Goal: Information Seeking & Learning: Learn about a topic

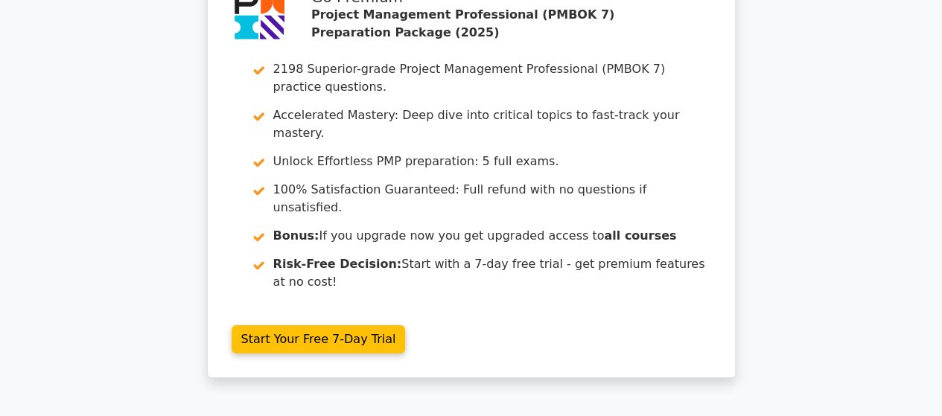
scroll to position [2307, 0]
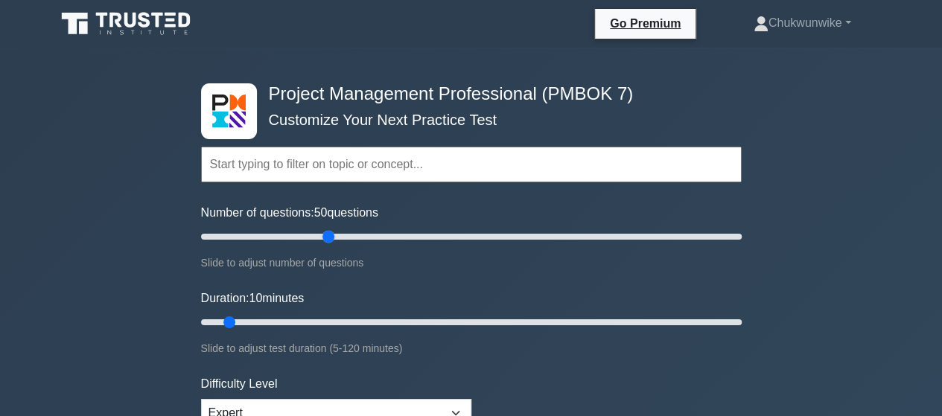
drag, startPoint x: 221, startPoint y: 240, endPoint x: 333, endPoint y: 243, distance: 112.4
type input "50"
click at [333, 243] on input "Number of questions: 50 questions" at bounding box center [471, 237] width 540 height 18
drag, startPoint x: 232, startPoint y: 321, endPoint x: 427, endPoint y: 321, distance: 195.0
type input "55"
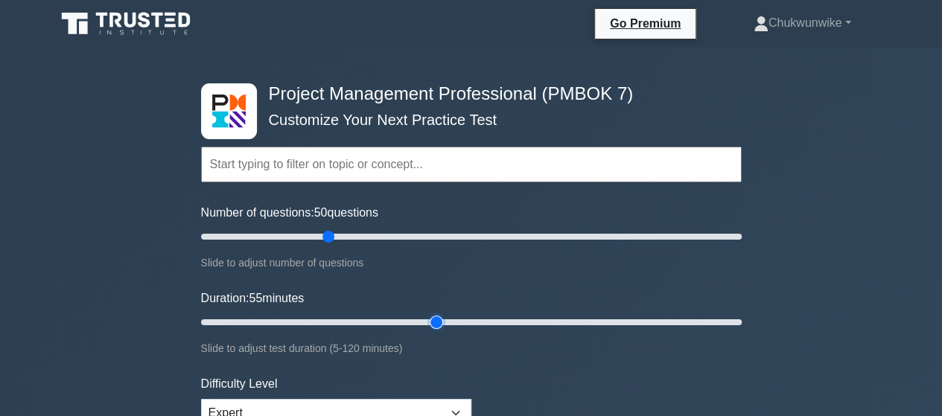
click at [427, 321] on input "Duration: 55 minutes" at bounding box center [471, 322] width 540 height 18
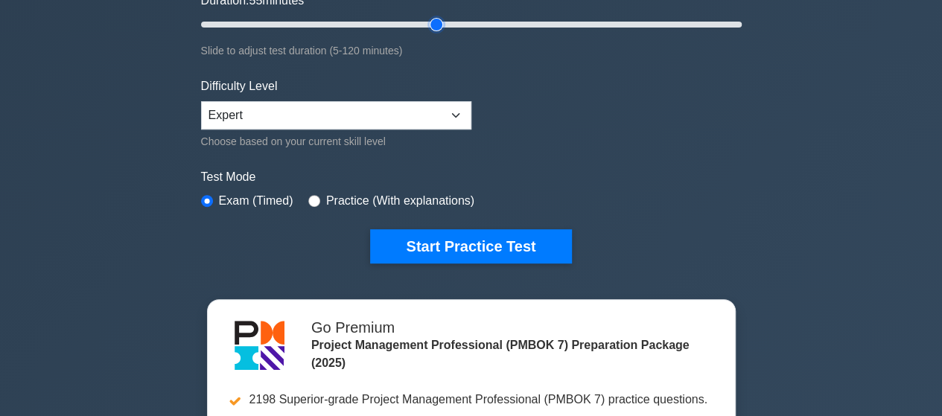
scroll to position [298, 0]
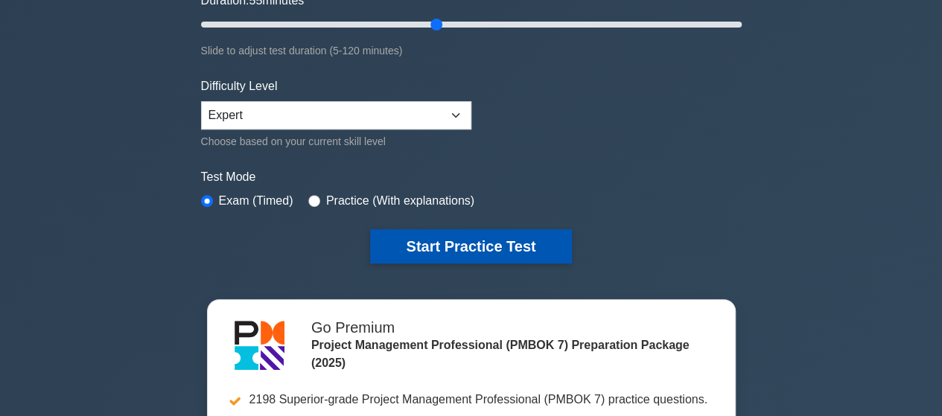
click at [440, 243] on button "Start Practice Test" at bounding box center [470, 246] width 201 height 34
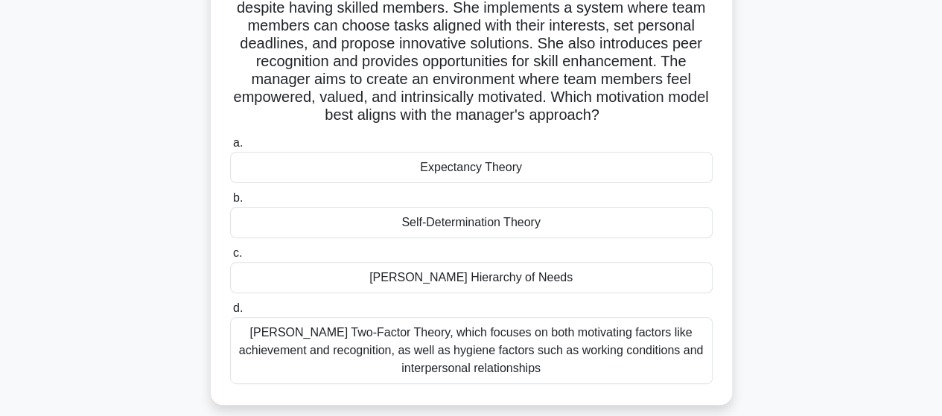
scroll to position [149, 0]
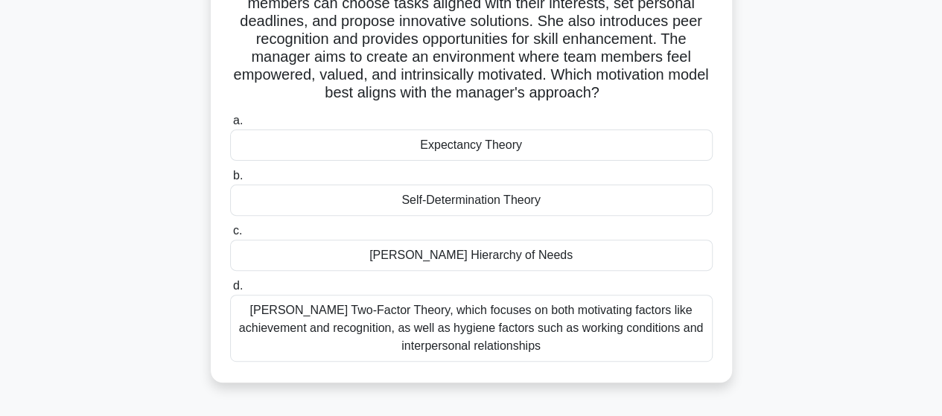
click at [462, 258] on div "[PERSON_NAME] Hierarchy of Needs" at bounding box center [471, 255] width 482 height 31
click at [230, 236] on input "[PERSON_NAME] Hierarchy of Needs" at bounding box center [230, 231] width 0 height 10
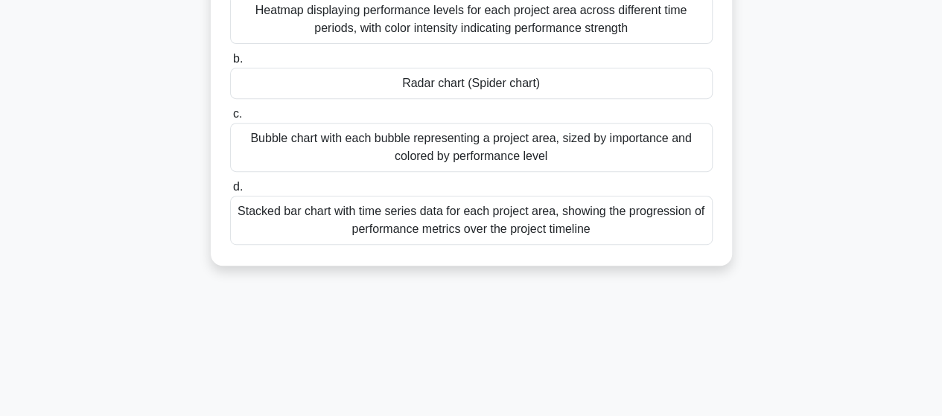
scroll to position [298, 0]
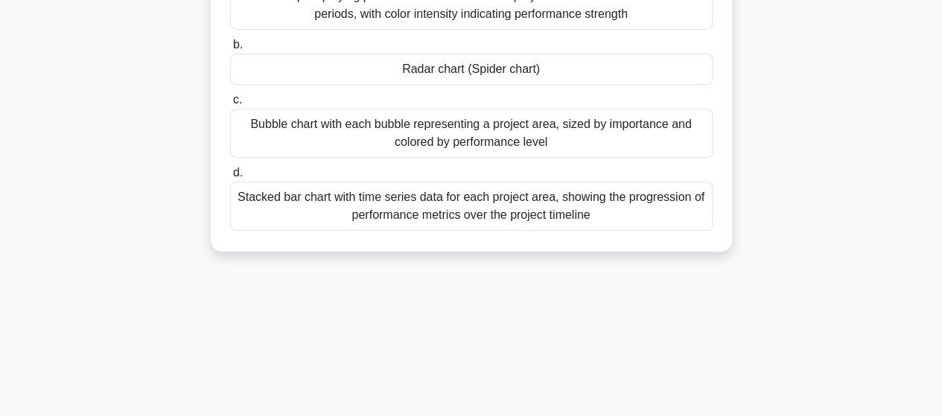
click at [480, 151] on div "Bubble chart with each bubble representing a project area, sized by importance …" at bounding box center [471, 133] width 482 height 49
click at [230, 105] on input "c. Bubble chart with each bubble representing a project area, sized by importan…" at bounding box center [230, 100] width 0 height 10
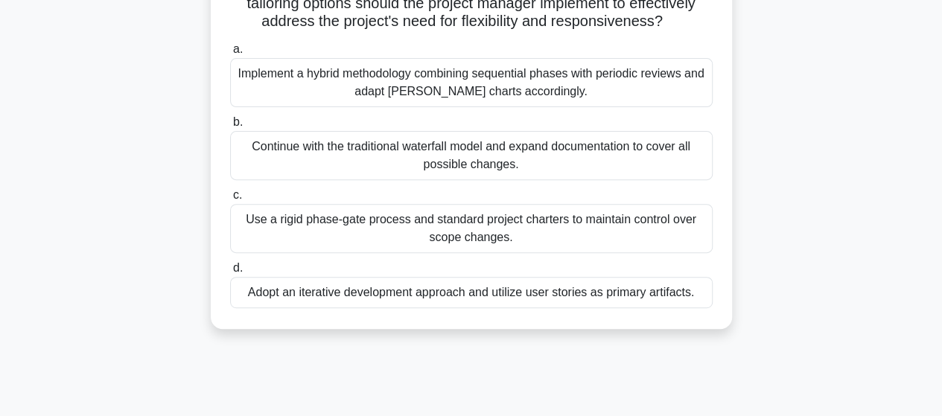
scroll to position [223, 0]
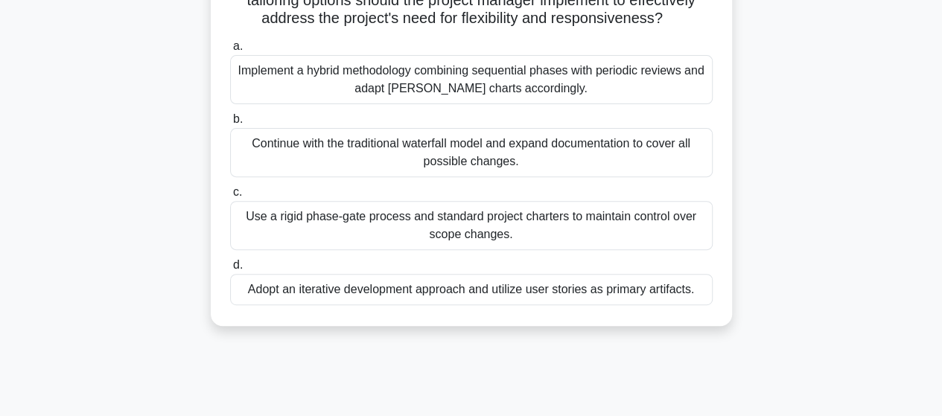
click at [476, 305] on div "Adopt an iterative development approach and utilize user stories as primary art…" at bounding box center [471, 289] width 482 height 31
click at [230, 270] on input "d. Adopt an iterative development approach and utilize user stories as primary …" at bounding box center [230, 266] width 0 height 10
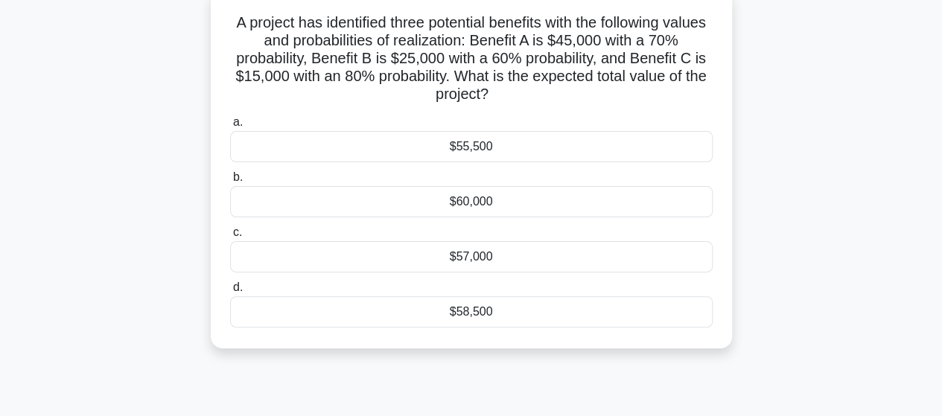
scroll to position [74, 0]
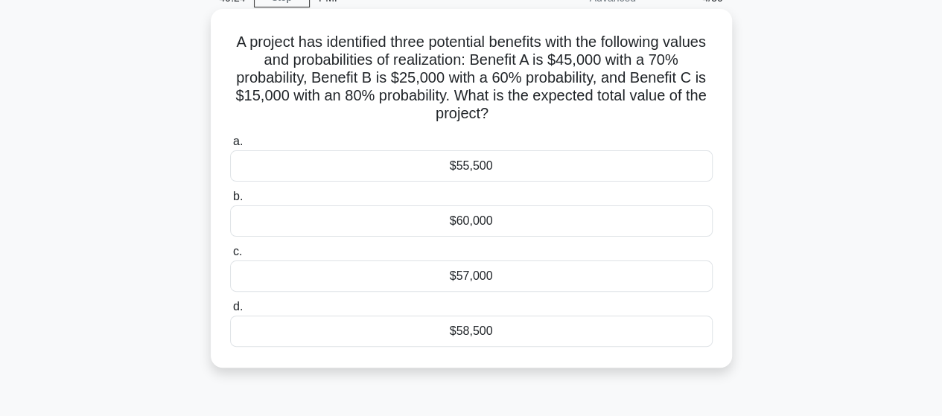
click at [461, 331] on div "$58,500" at bounding box center [471, 331] width 482 height 31
click at [230, 312] on input "d. $58,500" at bounding box center [230, 307] width 0 height 10
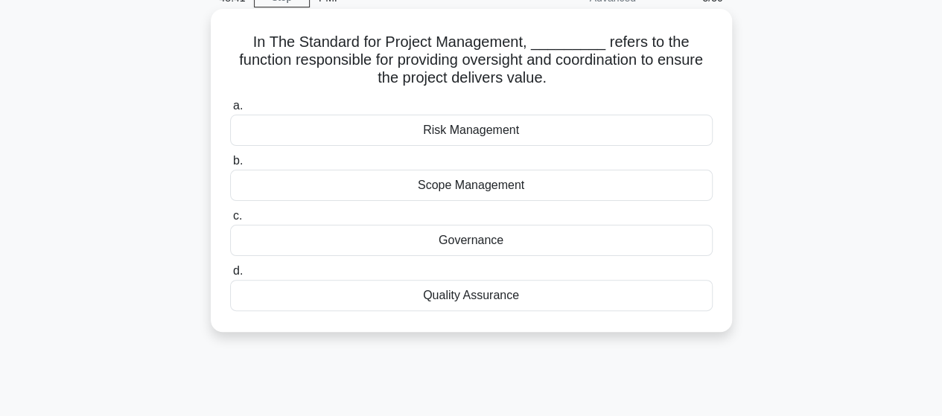
click at [467, 297] on div "Quality Assurance" at bounding box center [471, 295] width 482 height 31
click at [230, 276] on input "d. Quality Assurance" at bounding box center [230, 271] width 0 height 10
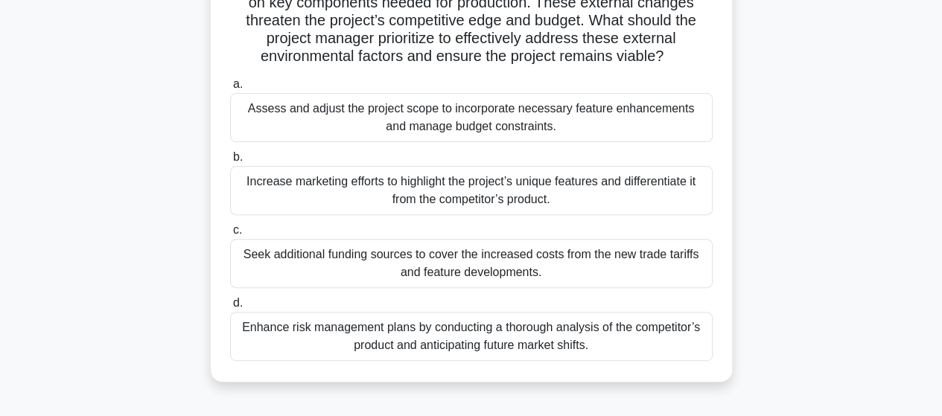
scroll to position [149, 0]
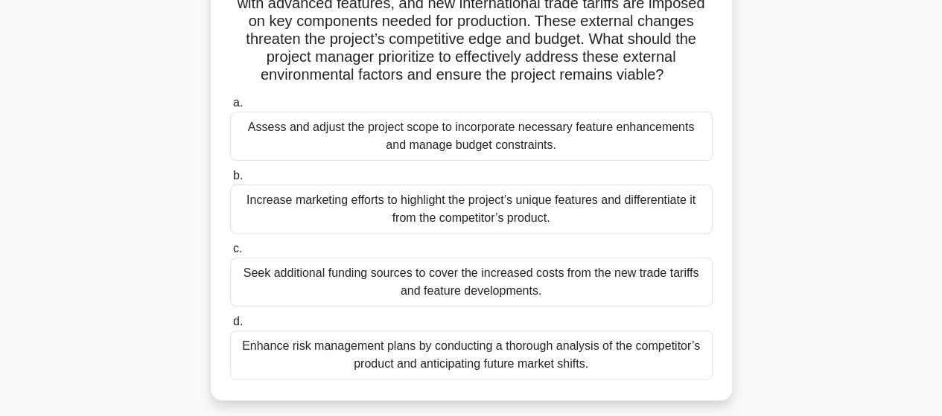
click at [465, 156] on div "Assess and adjust the project scope to incorporate necessary feature enhancemen…" at bounding box center [471, 136] width 482 height 49
click at [230, 108] on input "a. Assess and adjust the project scope to incorporate necessary feature enhance…" at bounding box center [230, 103] width 0 height 10
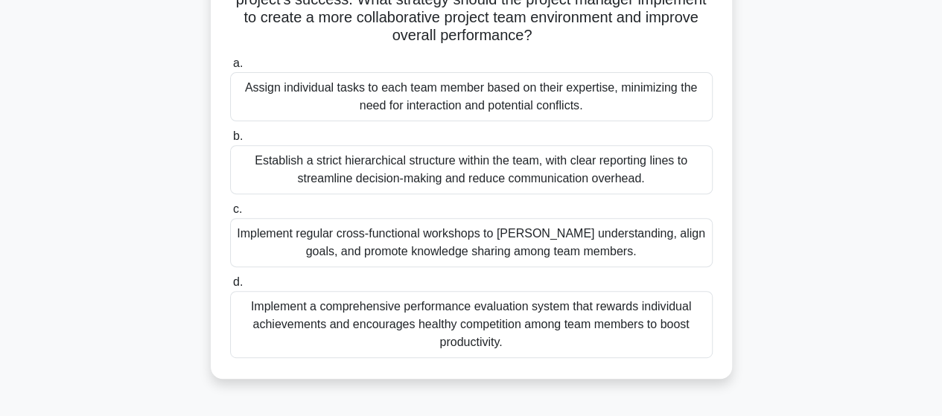
scroll to position [223, 0]
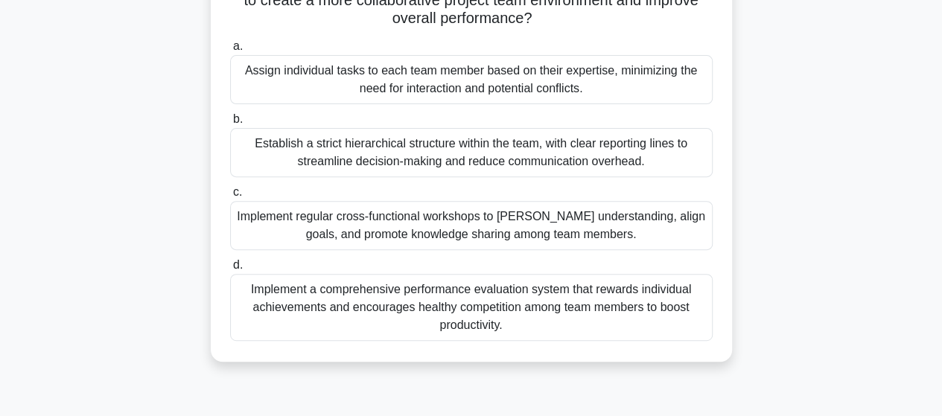
click at [469, 226] on div "Implement regular cross-functional workshops to [PERSON_NAME] understanding, al…" at bounding box center [471, 225] width 482 height 49
click at [230, 197] on input "c. Implement regular cross-functional workshops to foster understanding, align …" at bounding box center [230, 193] width 0 height 10
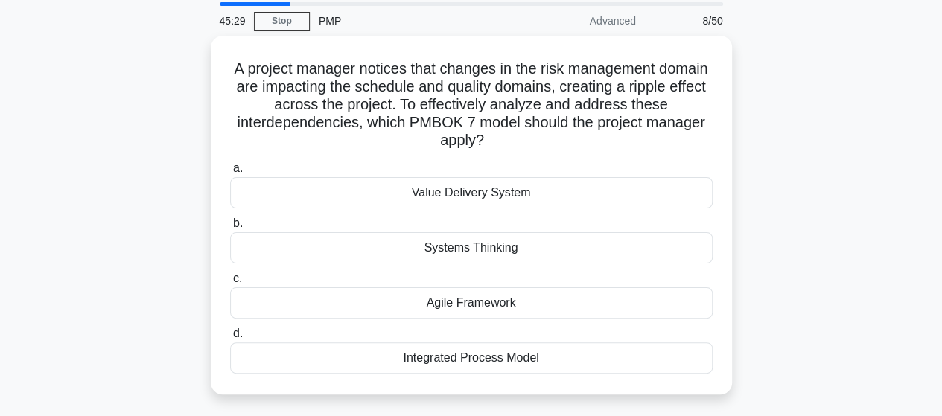
scroll to position [74, 0]
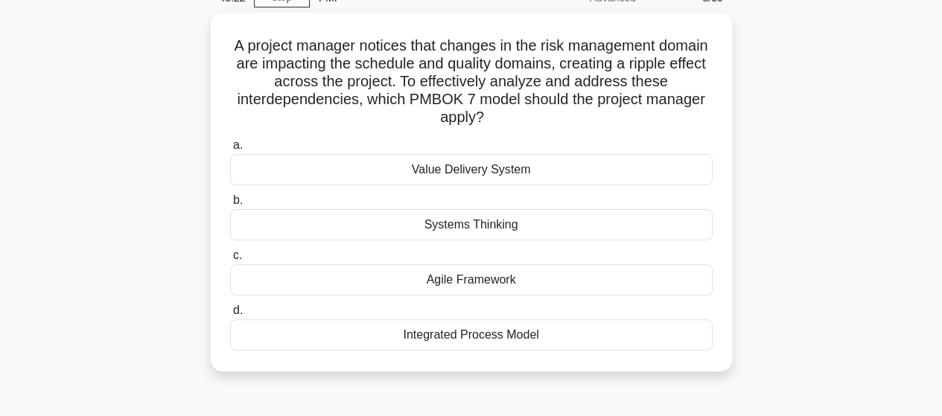
click at [469, 226] on div "Systems Thinking" at bounding box center [471, 224] width 482 height 31
click at [230, 205] on input "b. Systems Thinking" at bounding box center [230, 201] width 0 height 10
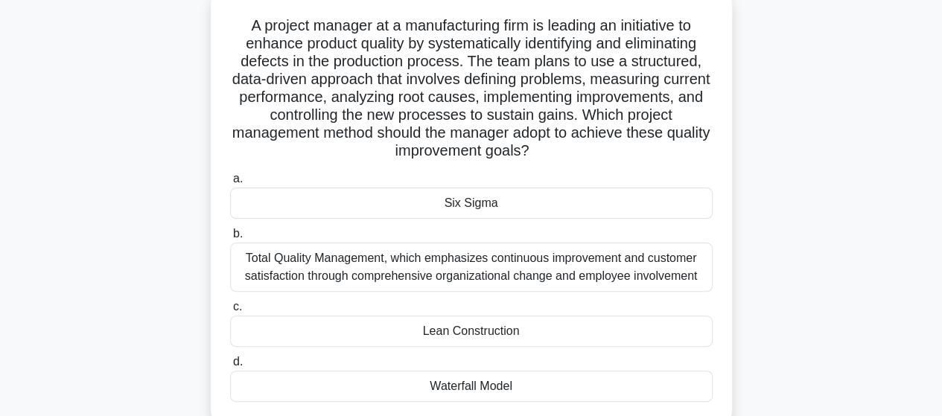
scroll to position [149, 0]
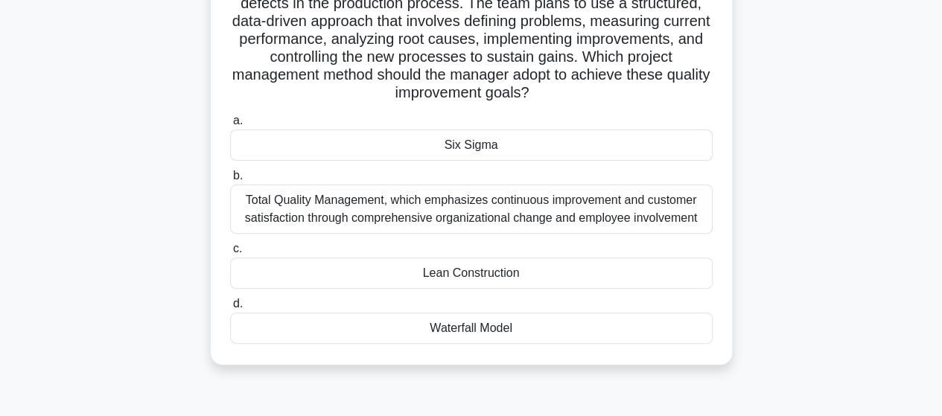
click at [464, 153] on div "Six Sigma" at bounding box center [471, 145] width 482 height 31
click at [230, 126] on input "a. Six Sigma" at bounding box center [230, 121] width 0 height 10
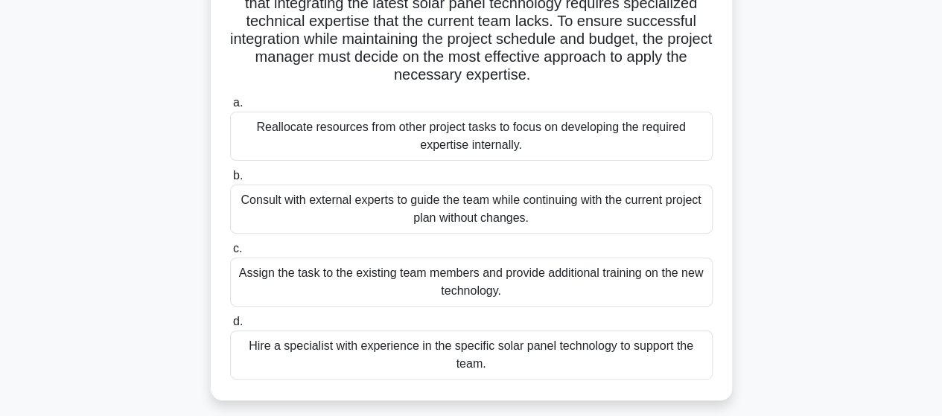
click at [493, 212] on div "Consult with external experts to guide the team while continuing with the curre…" at bounding box center [471, 209] width 482 height 49
click at [230, 181] on input "b. Consult with external experts to guide the team while continuing with the cu…" at bounding box center [230, 176] width 0 height 10
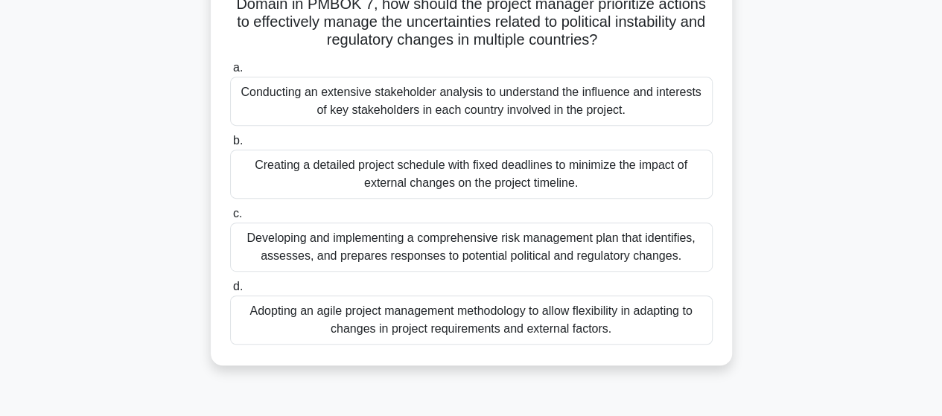
scroll to position [223, 0]
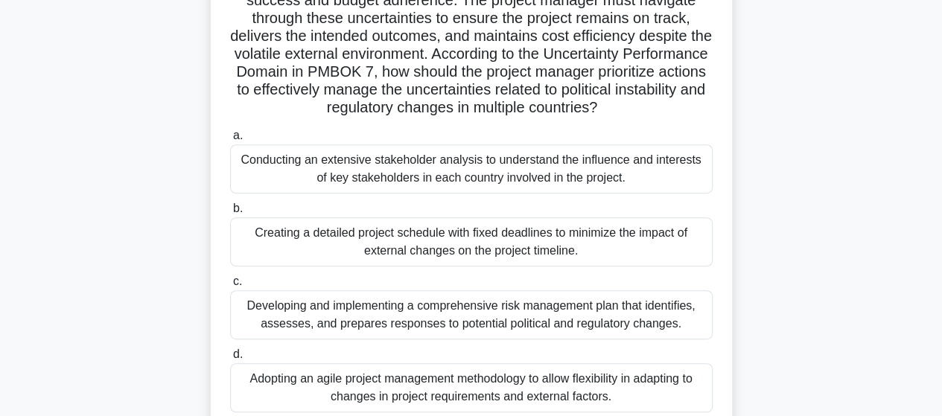
click at [537, 316] on div "Developing and implementing a comprehensive risk management plan that identifie…" at bounding box center [471, 314] width 482 height 49
click at [230, 287] on input "c. Developing and implementing a comprehensive risk management plan that identi…" at bounding box center [230, 282] width 0 height 10
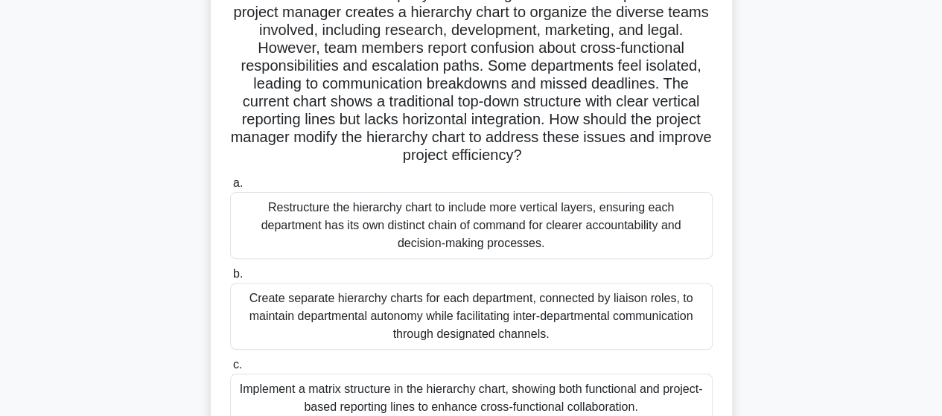
scroll to position [149, 0]
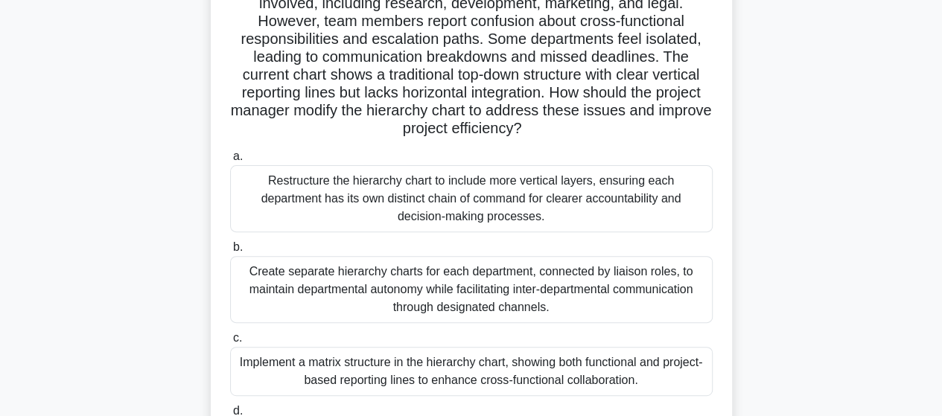
click at [548, 373] on div "Implement a matrix structure in the hierarchy chart, showing both functional an…" at bounding box center [471, 371] width 482 height 49
click at [230, 343] on input "c. Implement a matrix structure in the hierarchy chart, showing both functional…" at bounding box center [230, 338] width 0 height 10
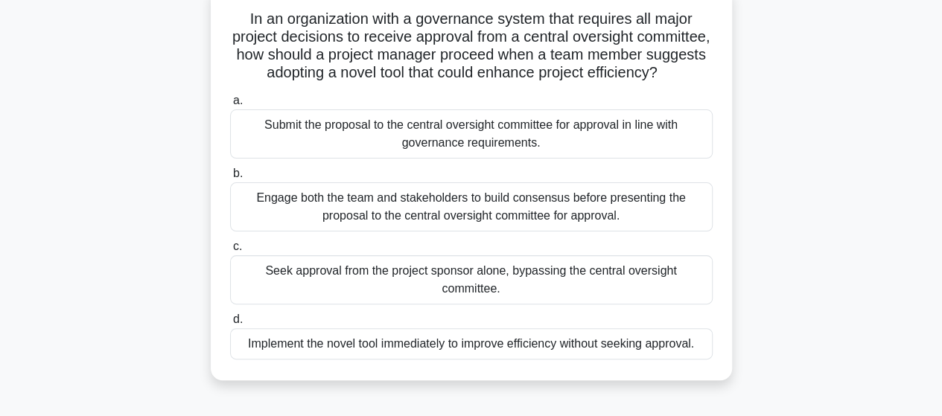
scroll to position [74, 0]
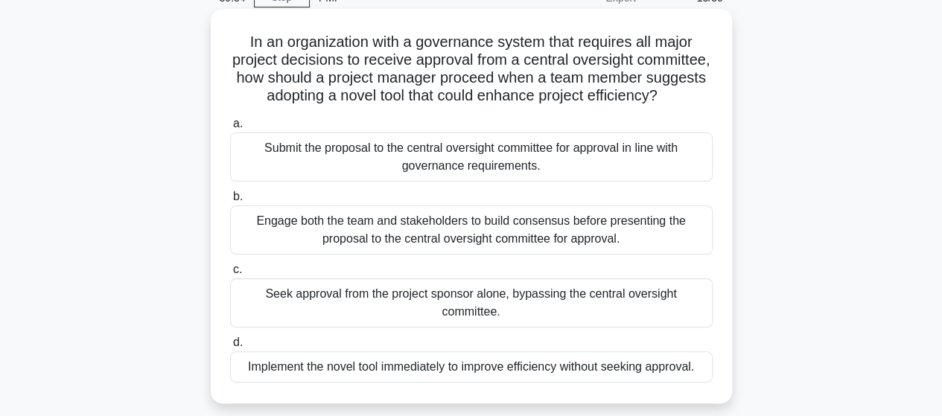
click at [493, 172] on div "Submit the proposal to the central oversight committee for approval in line wit…" at bounding box center [471, 156] width 482 height 49
click at [230, 129] on input "a. Submit the proposal to the central oversight committee for approval in line …" at bounding box center [230, 124] width 0 height 10
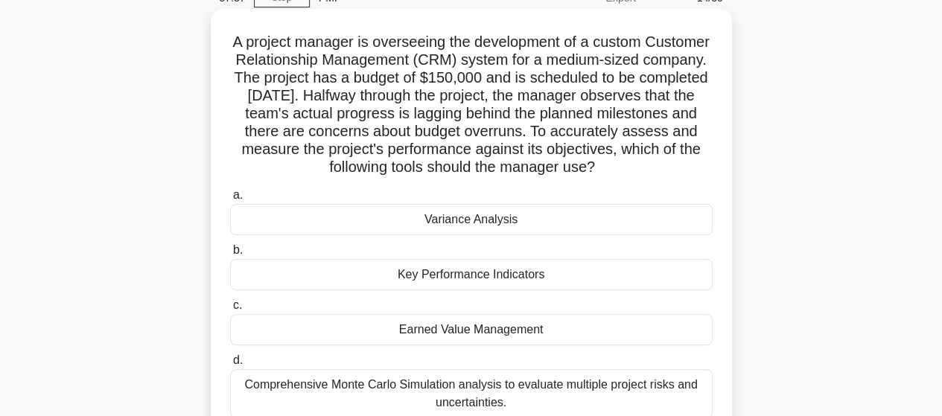
click at [480, 389] on div "Comprehensive Monte Carlo Simulation analysis to evaluate multiple project risk…" at bounding box center [471, 393] width 482 height 49
click at [230, 365] on input "d. Comprehensive Monte Carlo Simulation analysis to evaluate multiple project r…" at bounding box center [230, 361] width 0 height 10
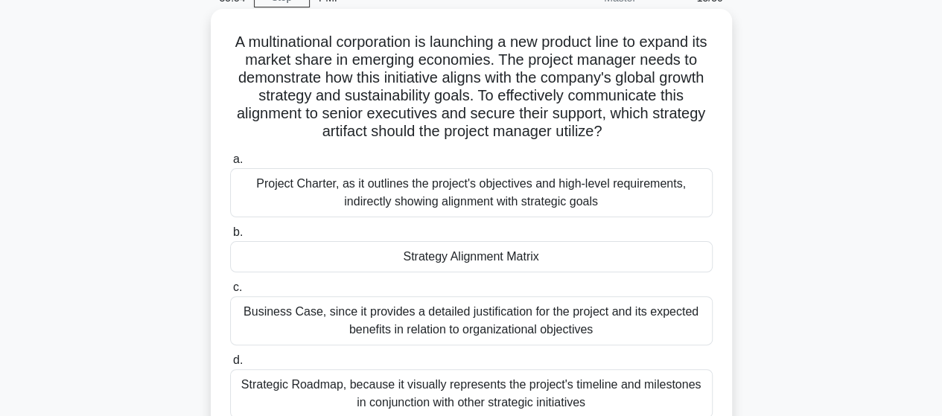
click at [566, 325] on div "Business Case, since it provides a detailed justification for the project and i…" at bounding box center [471, 320] width 482 height 49
click at [230, 293] on input "c. Business Case, since it provides a detailed justification for the project an…" at bounding box center [230, 288] width 0 height 10
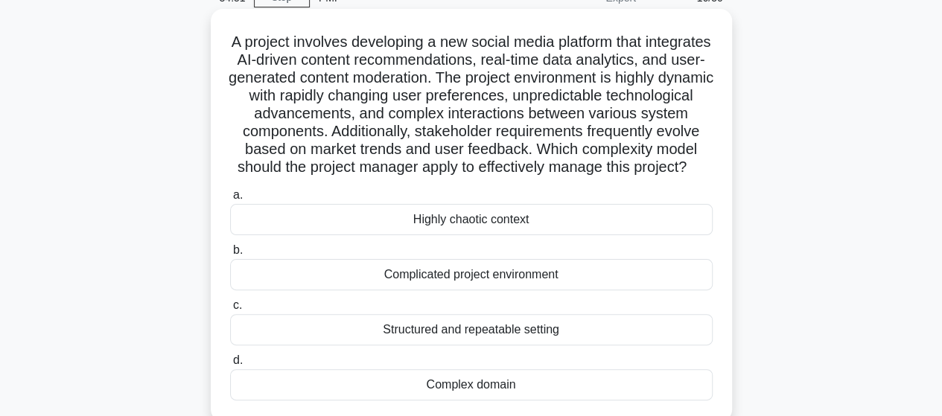
click at [509, 290] on div "Complicated project environment" at bounding box center [471, 274] width 482 height 31
click at [230, 255] on input "b. Complicated project environment" at bounding box center [230, 251] width 0 height 10
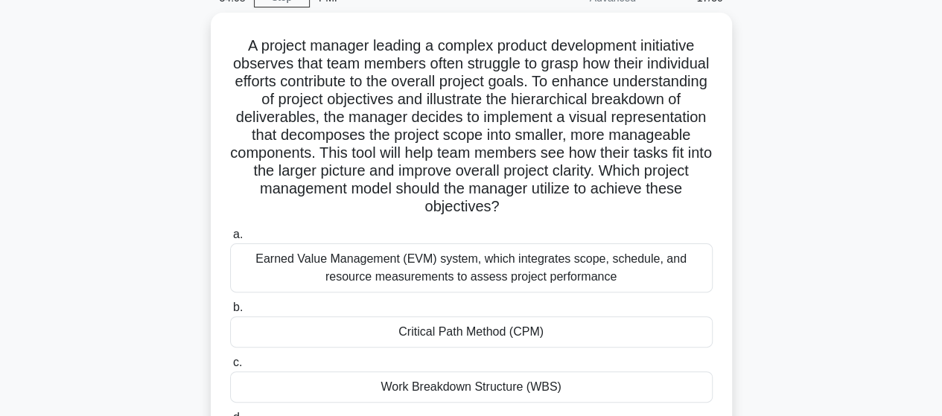
scroll to position [149, 0]
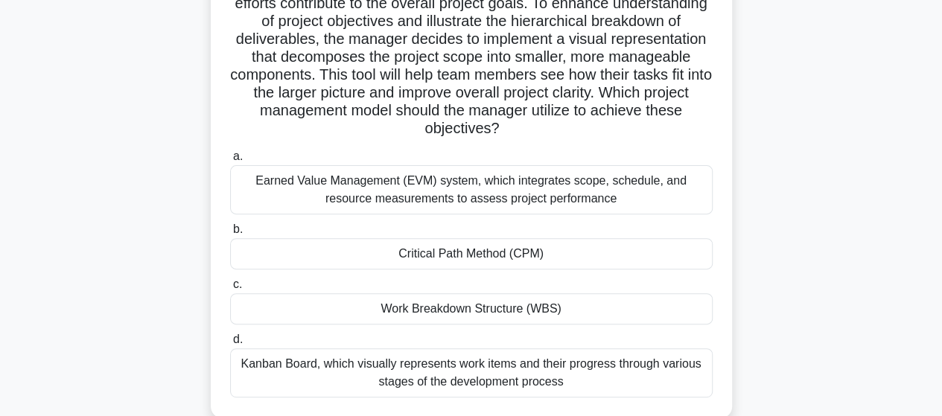
click at [503, 313] on div "Work Breakdown Structure (WBS)" at bounding box center [471, 308] width 482 height 31
click at [230, 290] on input "c. Work Breakdown Structure (WBS)" at bounding box center [230, 285] width 0 height 10
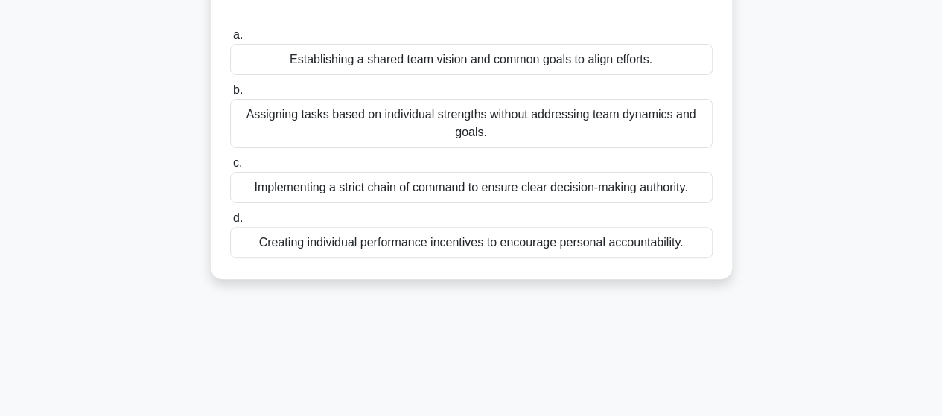
scroll to position [74, 0]
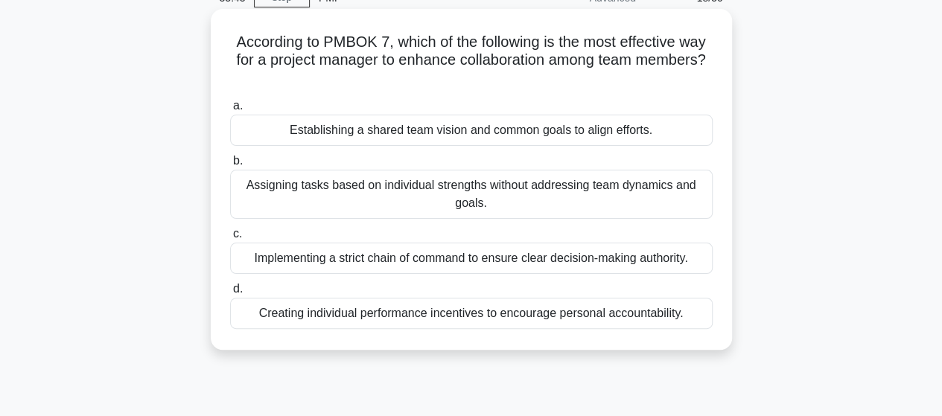
click at [506, 136] on div "Establishing a shared team vision and common goals to align efforts." at bounding box center [471, 130] width 482 height 31
click at [230, 111] on input "a. Establishing a shared team vision and common goals to align efforts." at bounding box center [230, 106] width 0 height 10
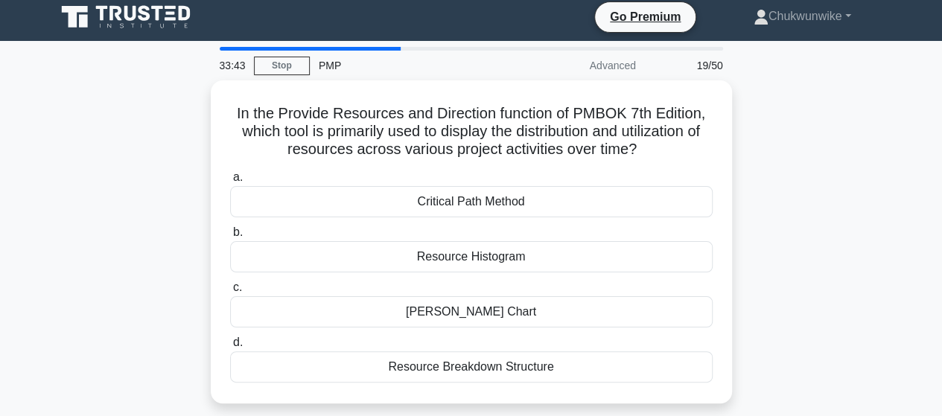
scroll to position [0, 0]
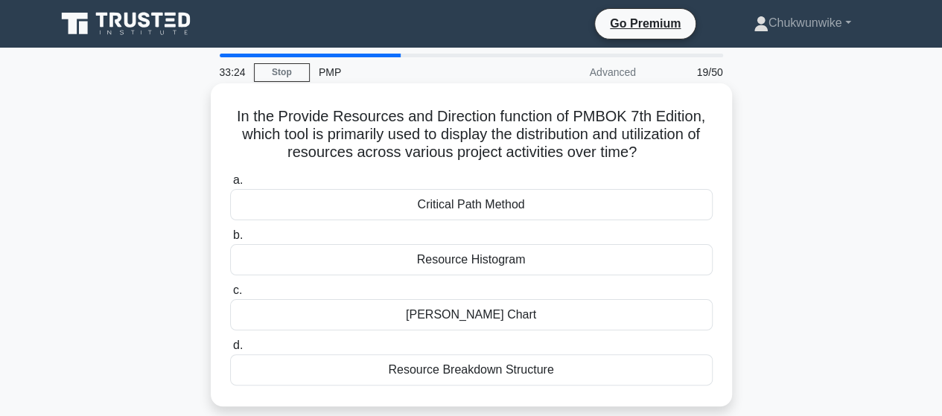
click at [426, 375] on div "Resource Breakdown Structure" at bounding box center [471, 369] width 482 height 31
click at [230, 351] on input "d. Resource Breakdown Structure" at bounding box center [230, 346] width 0 height 10
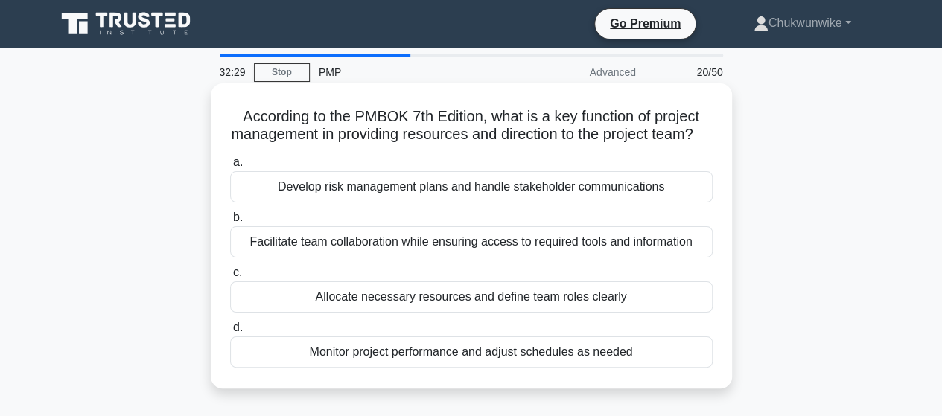
scroll to position [74, 0]
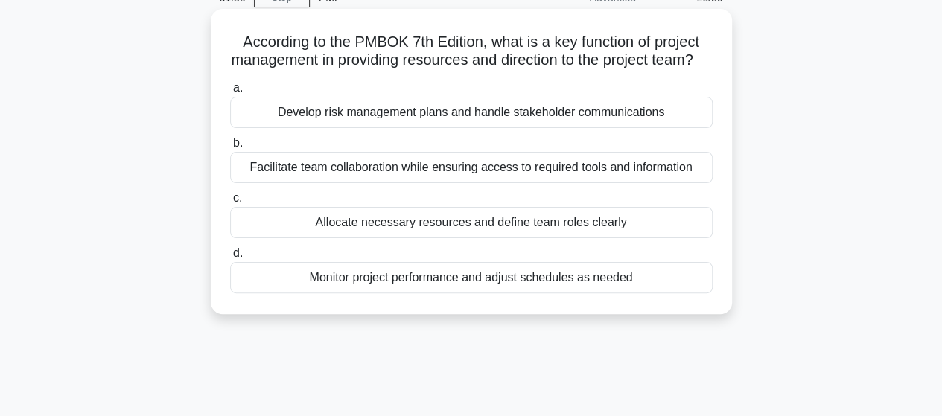
click at [447, 183] on div "Facilitate team collaboration while ensuring access to required tools and infor…" at bounding box center [471, 167] width 482 height 31
click at [230, 148] on input "b. Facilitate team collaboration while ensuring access to required tools and in…" at bounding box center [230, 143] width 0 height 10
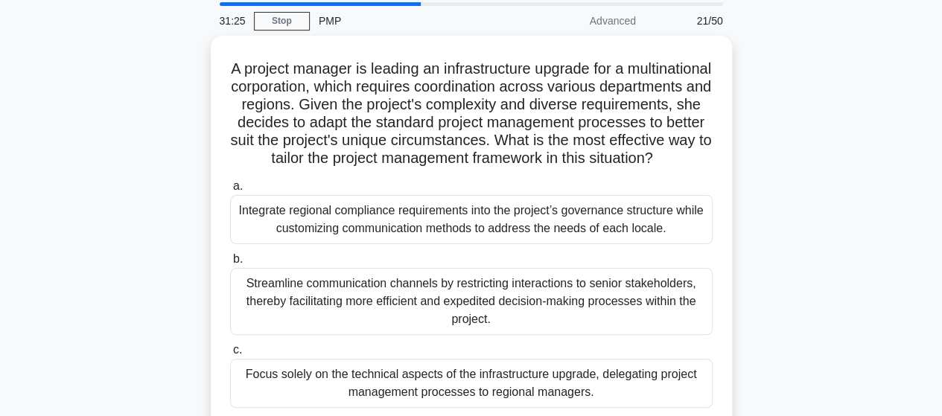
scroll to position [149, 0]
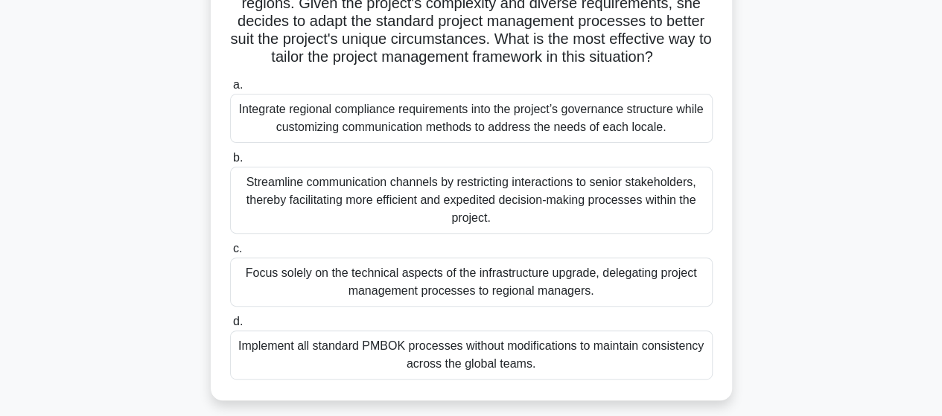
click at [475, 135] on div "Integrate regional compliance requirements into the project’s governance struct…" at bounding box center [471, 118] width 482 height 49
click at [230, 90] on input "a. Integrate regional compliance requirements into the project’s governance str…" at bounding box center [230, 85] width 0 height 10
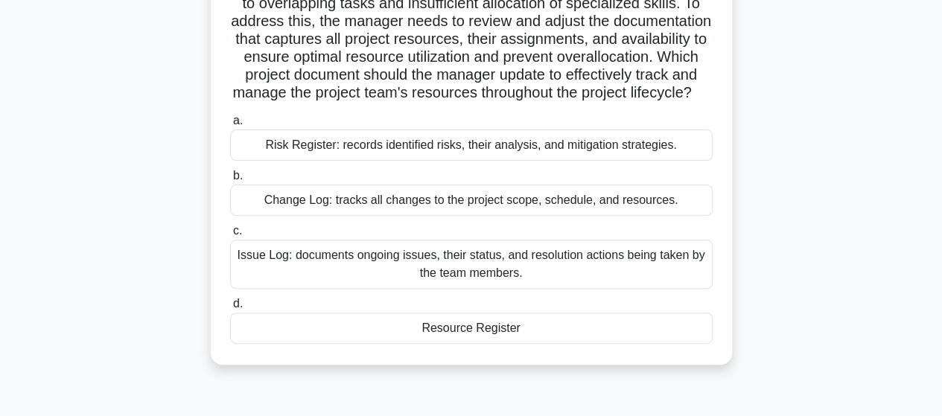
click at [482, 344] on div "Resource Register" at bounding box center [471, 328] width 482 height 31
click at [230, 309] on input "d. Resource Register" at bounding box center [230, 304] width 0 height 10
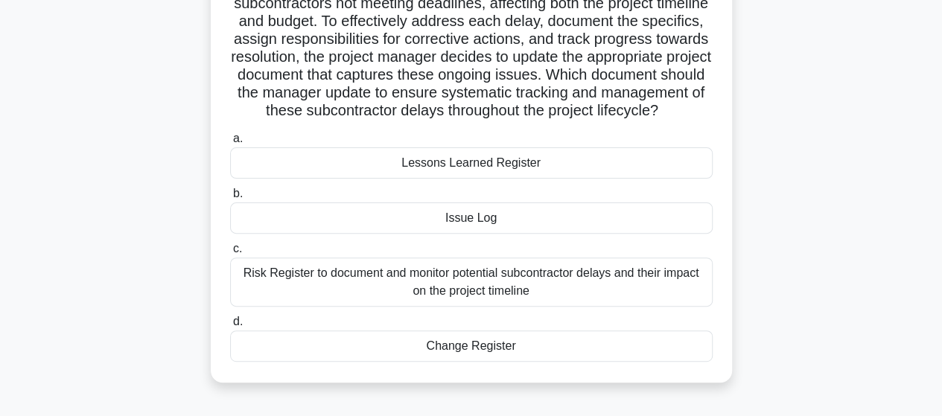
scroll to position [74, 0]
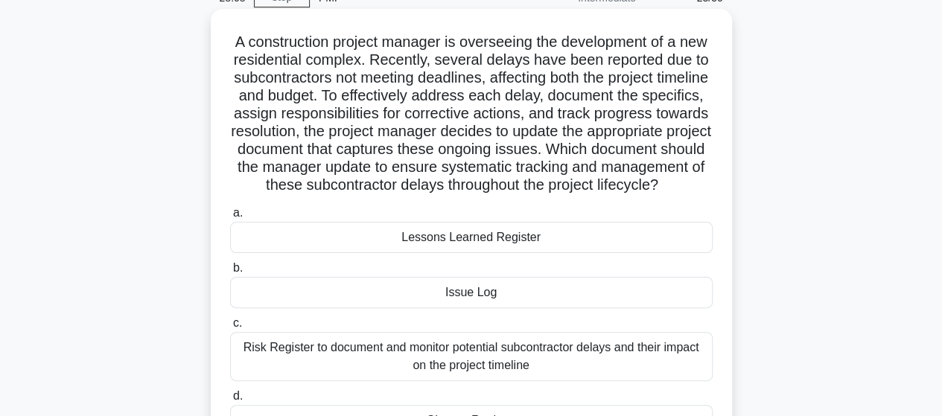
click at [470, 253] on div "Lessons Learned Register" at bounding box center [471, 237] width 482 height 31
click at [230, 218] on input "a. Lessons Learned Register" at bounding box center [230, 213] width 0 height 10
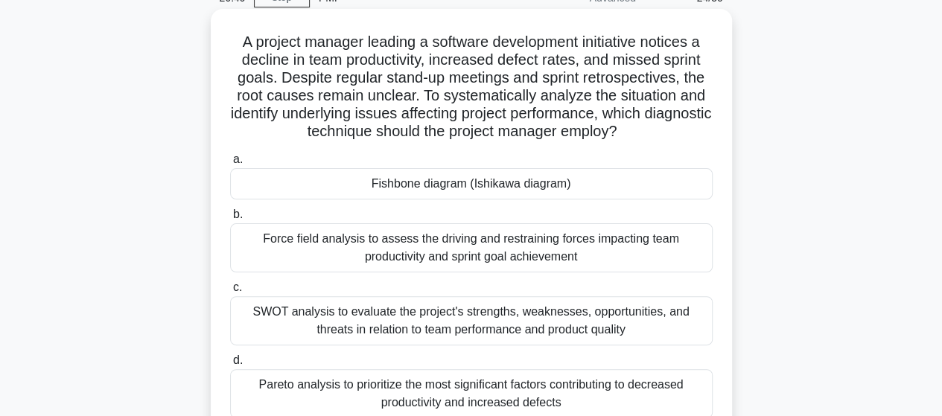
click at [511, 327] on div "SWOT analysis to evaluate the project's strengths, weaknesses, opportunities, a…" at bounding box center [471, 320] width 482 height 49
click at [230, 293] on input "c. SWOT analysis to evaluate the project's strengths, weaknesses, opportunities…" at bounding box center [230, 288] width 0 height 10
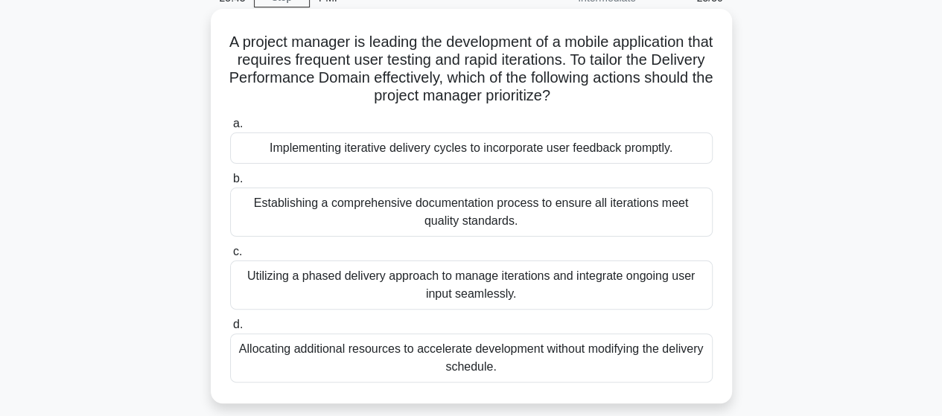
click at [500, 291] on div "Utilizing a phased delivery approach to manage iterations and integrate ongoing…" at bounding box center [471, 285] width 482 height 49
click at [230, 257] on input "c. Utilizing a phased delivery approach to manage iterations and integrate ongo…" at bounding box center [230, 252] width 0 height 10
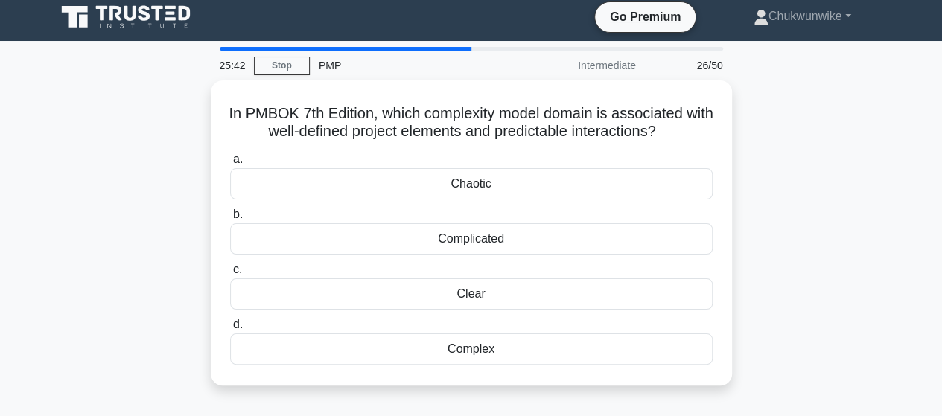
scroll to position [0, 0]
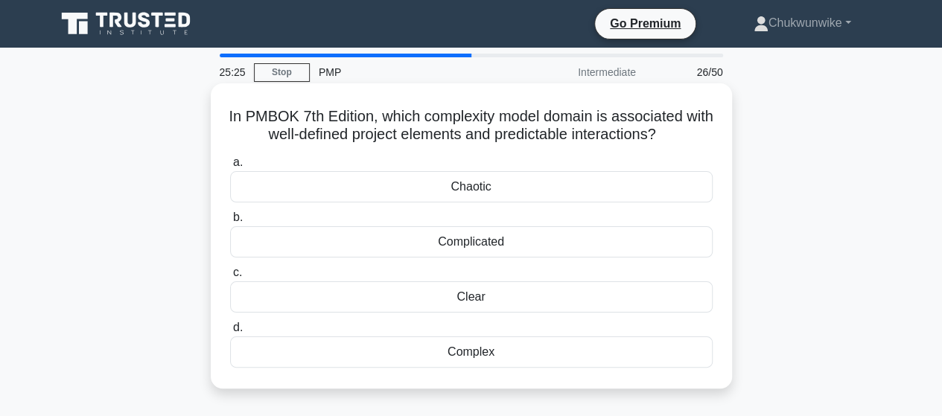
click at [493, 299] on div "Clear" at bounding box center [471, 296] width 482 height 31
click at [230, 278] on input "c. Clear" at bounding box center [230, 273] width 0 height 10
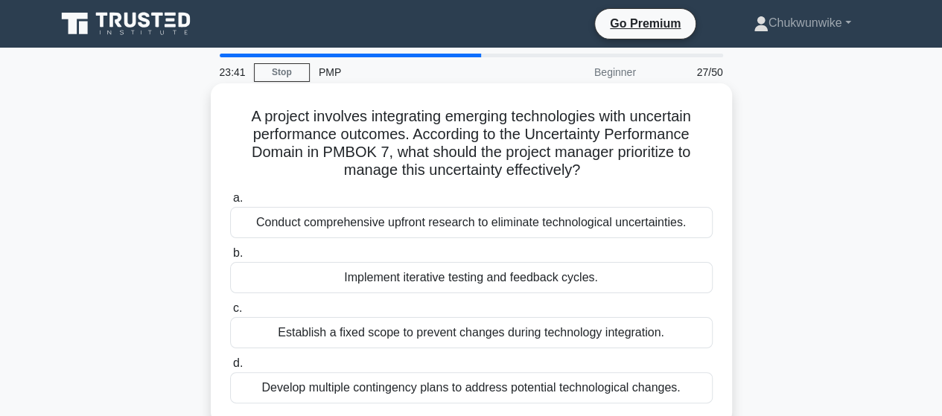
click at [523, 385] on div "Develop multiple contingency plans to address potential technological changes." at bounding box center [471, 387] width 482 height 31
click at [230, 368] on input "d. Develop multiple contingency plans to address potential technological change…" at bounding box center [230, 364] width 0 height 10
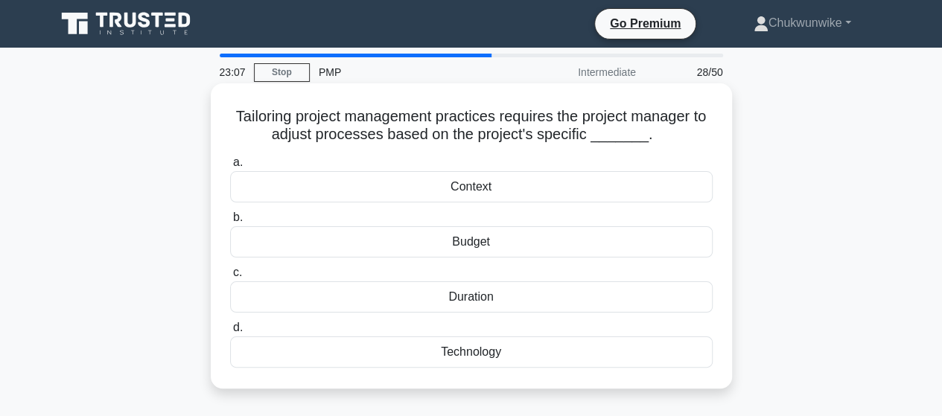
click at [479, 301] on div "Duration" at bounding box center [471, 296] width 482 height 31
click at [230, 278] on input "c. Duration" at bounding box center [230, 273] width 0 height 10
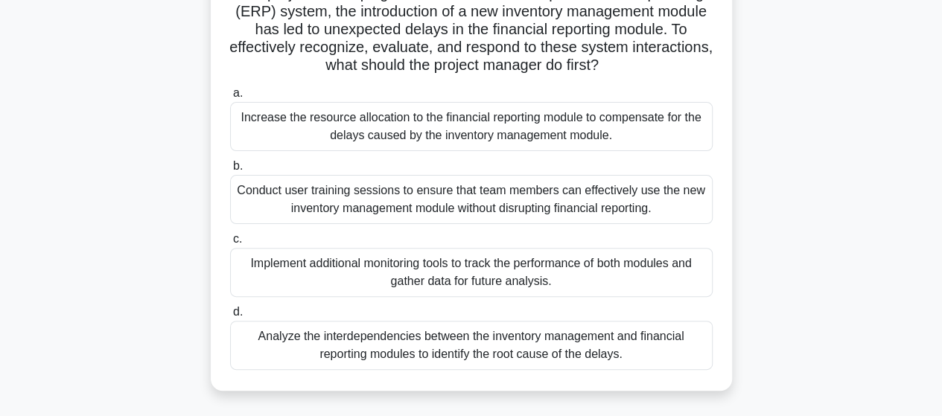
scroll to position [149, 0]
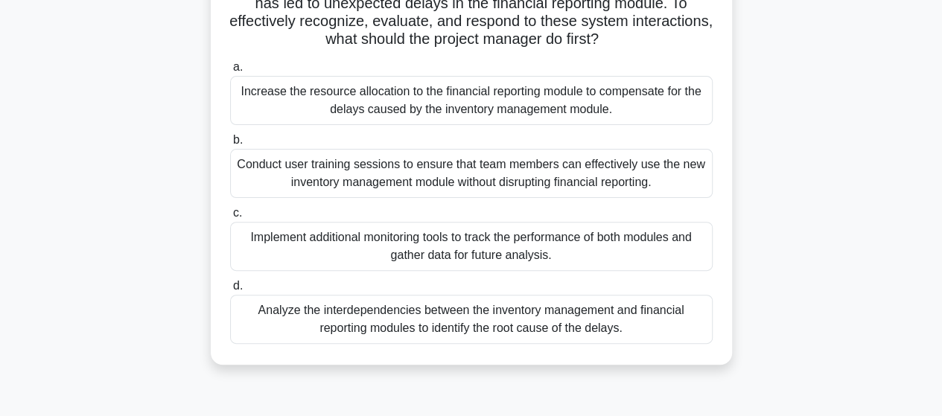
click at [473, 331] on div "Analyze the interdependencies between the inventory management and financial re…" at bounding box center [471, 319] width 482 height 49
click at [230, 291] on input "d. Analyze the interdependencies between the inventory management and financial…" at bounding box center [230, 286] width 0 height 10
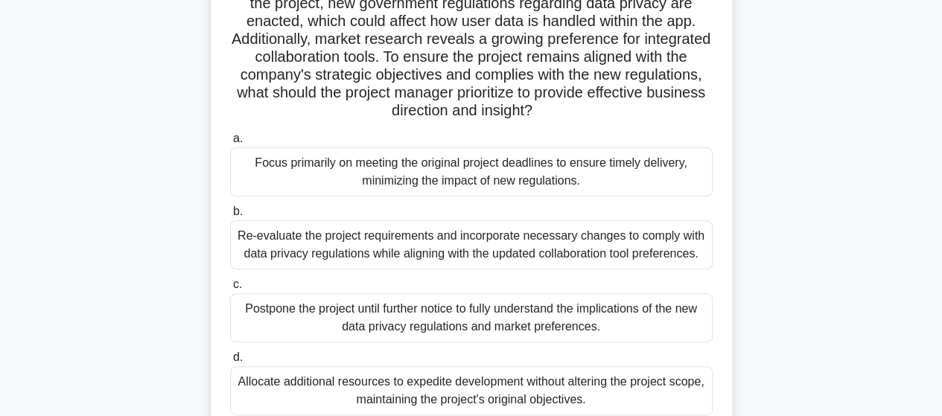
click at [456, 243] on div "Re-evaluate the project requirements and incorporate necessary changes to compl…" at bounding box center [471, 244] width 482 height 49
click at [230, 217] on input "b. Re-evaluate the project requirements and incorporate necessary changes to co…" at bounding box center [230, 212] width 0 height 10
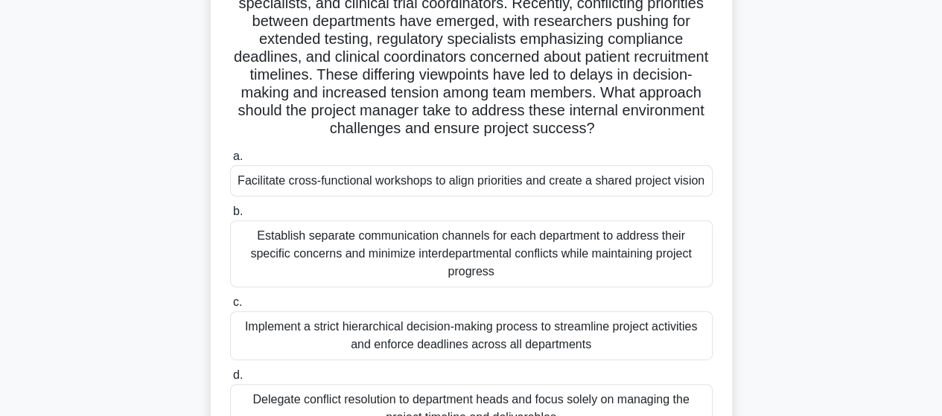
click at [508, 184] on div "Facilitate cross-functional workshops to align priorities and create a shared p…" at bounding box center [471, 180] width 482 height 31
click at [230, 162] on input "a. Facilitate cross-functional workshops to align priorities and create a share…" at bounding box center [230, 157] width 0 height 10
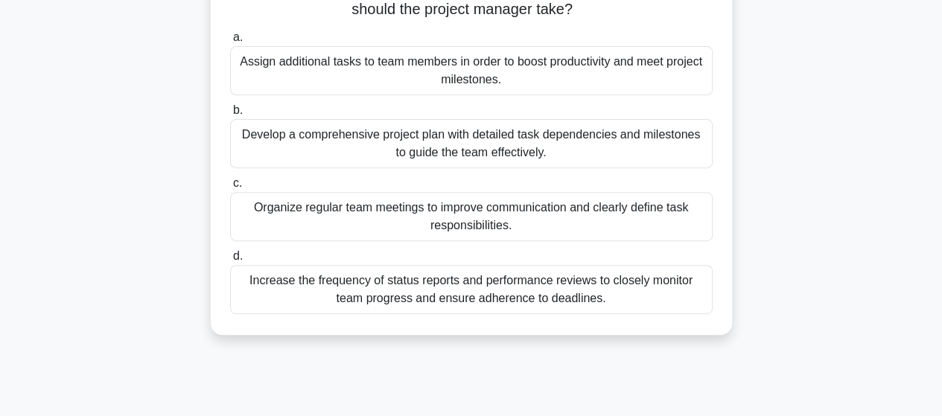
scroll to position [298, 0]
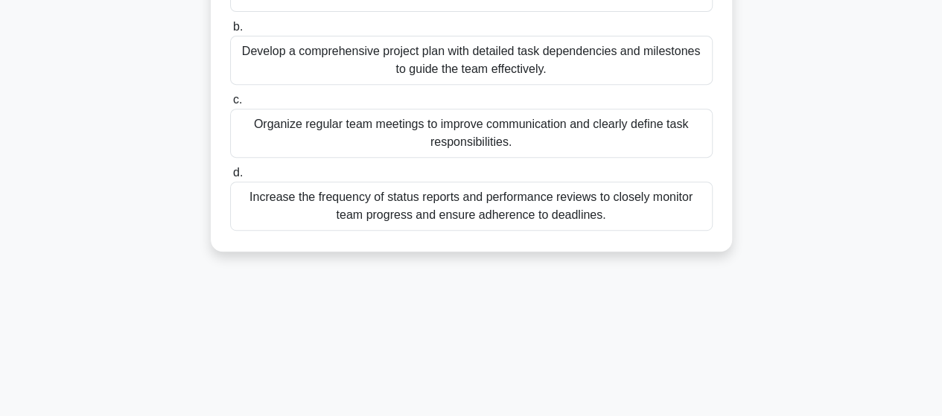
click at [434, 132] on div "Organize regular team meetings to improve communication and clearly define task…" at bounding box center [471, 133] width 482 height 49
click at [230, 105] on input "c. Organize regular team meetings to improve communication and clearly define t…" at bounding box center [230, 100] width 0 height 10
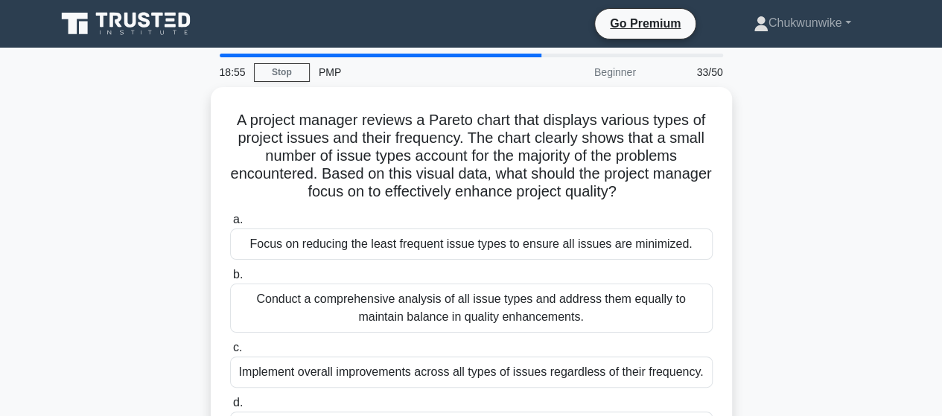
scroll to position [74, 0]
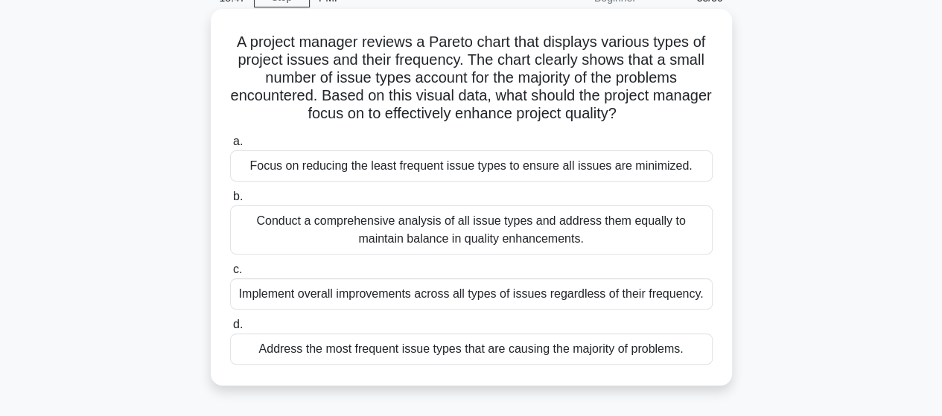
click at [476, 354] on div "Address the most frequent issue types that are causing the majority of problems." at bounding box center [471, 348] width 482 height 31
click at [230, 330] on input "d. Address the most frequent issue types that are causing the majority of probl…" at bounding box center [230, 325] width 0 height 10
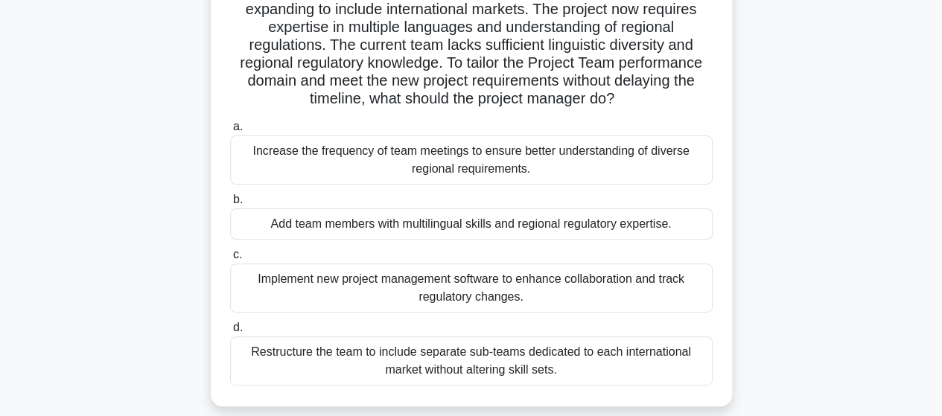
scroll to position [149, 0]
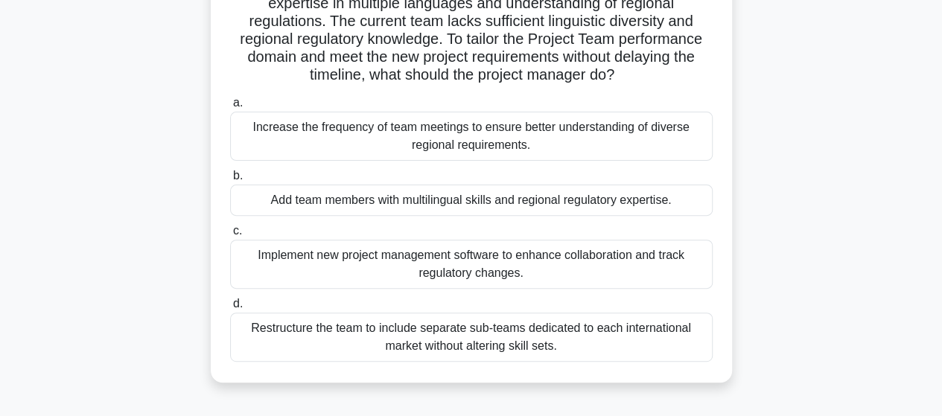
click at [479, 130] on div "Increase the frequency of team meetings to ensure better understanding of diver…" at bounding box center [471, 136] width 482 height 49
click at [230, 108] on input "a. Increase the frequency of team meetings to ensure better understanding of di…" at bounding box center [230, 103] width 0 height 10
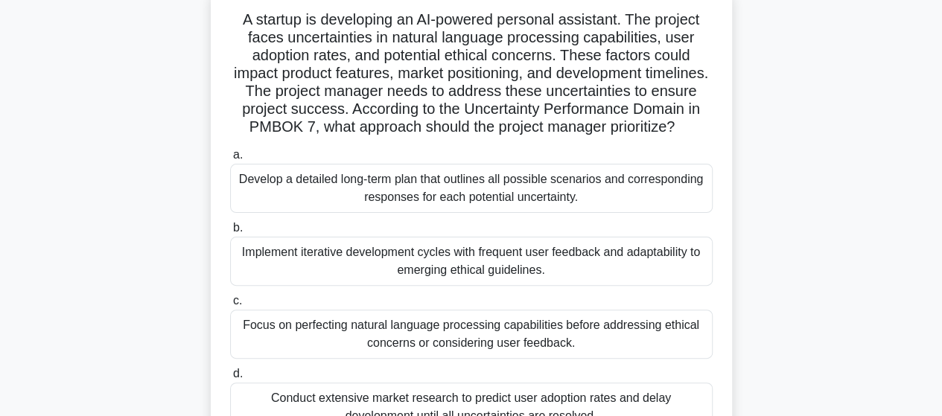
scroll to position [74, 0]
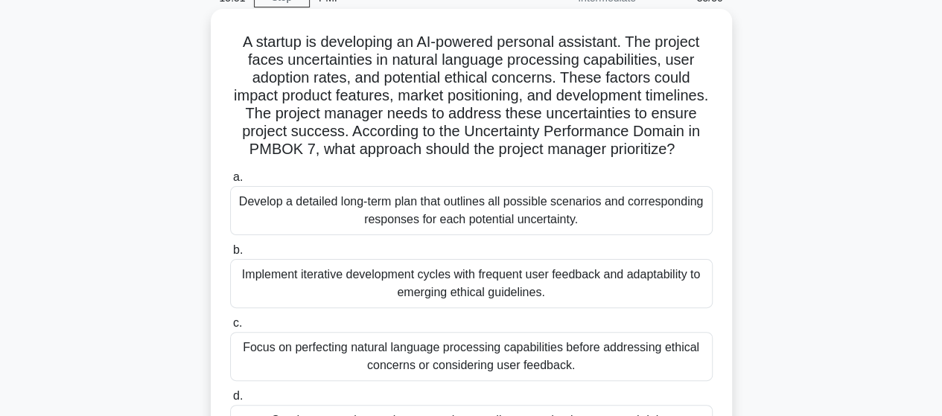
click at [548, 301] on div "Implement iterative development cycles with frequent user feedback and adaptabi…" at bounding box center [471, 283] width 482 height 49
click at [230, 255] on input "b. Implement iterative development cycles with frequent user feedback and adapt…" at bounding box center [230, 251] width 0 height 10
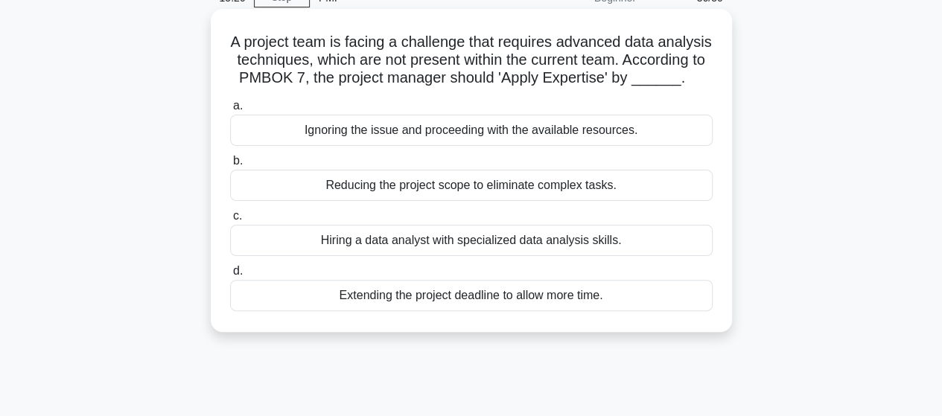
click at [505, 256] on div "Hiring a data analyst with specialized data analysis skills." at bounding box center [471, 240] width 482 height 31
click at [230, 221] on input "c. Hiring a data analyst with specialized data analysis skills." at bounding box center [230, 216] width 0 height 10
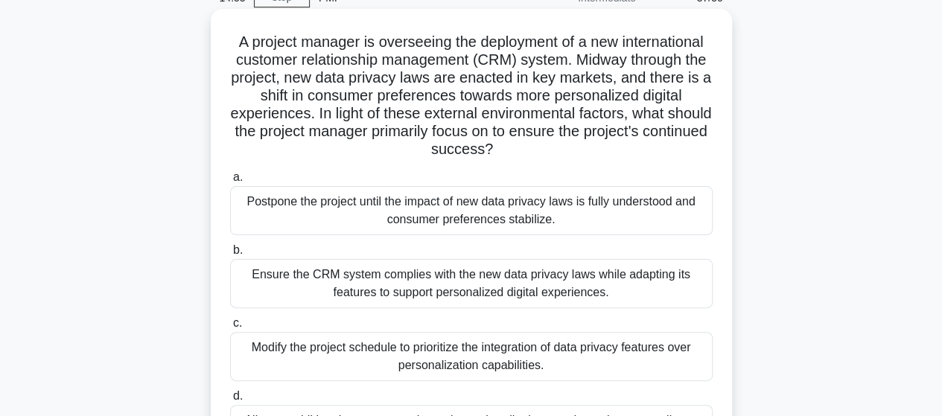
scroll to position [149, 0]
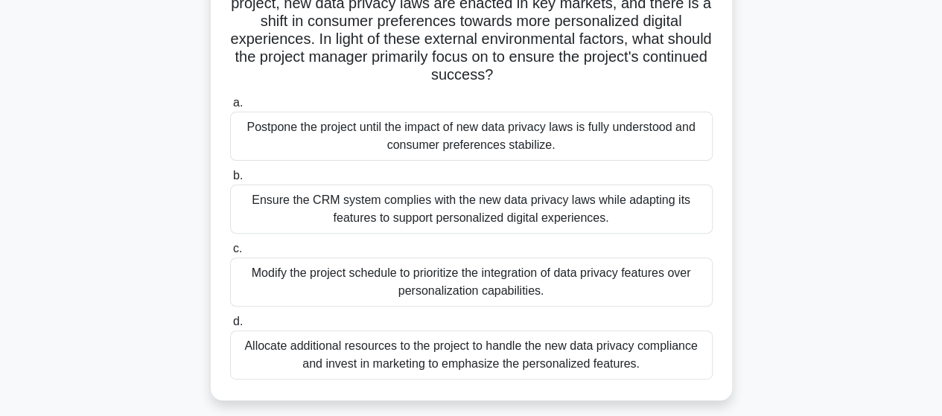
click at [514, 216] on div "Ensure the CRM system complies with the new data privacy laws while adapting it…" at bounding box center [471, 209] width 482 height 49
click at [230, 181] on input "b. Ensure the CRM system complies with the new data privacy laws while adapting…" at bounding box center [230, 176] width 0 height 10
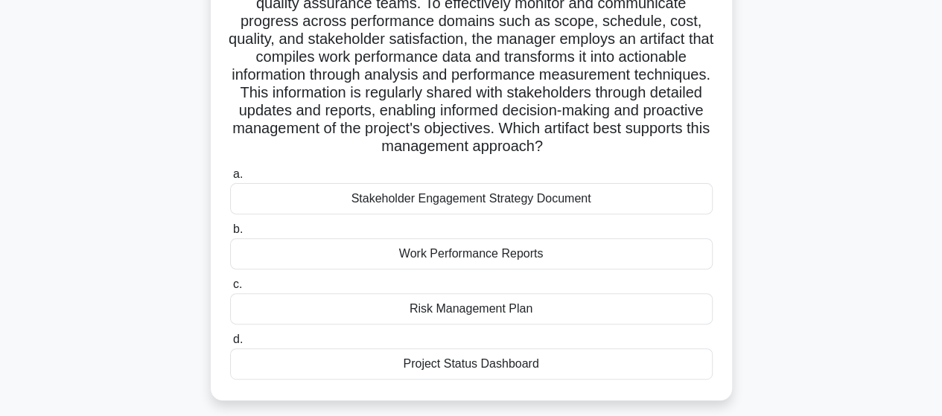
click at [473, 363] on div "Project Status Dashboard" at bounding box center [471, 363] width 482 height 31
click at [230, 345] on input "d. Project Status Dashboard" at bounding box center [230, 340] width 0 height 10
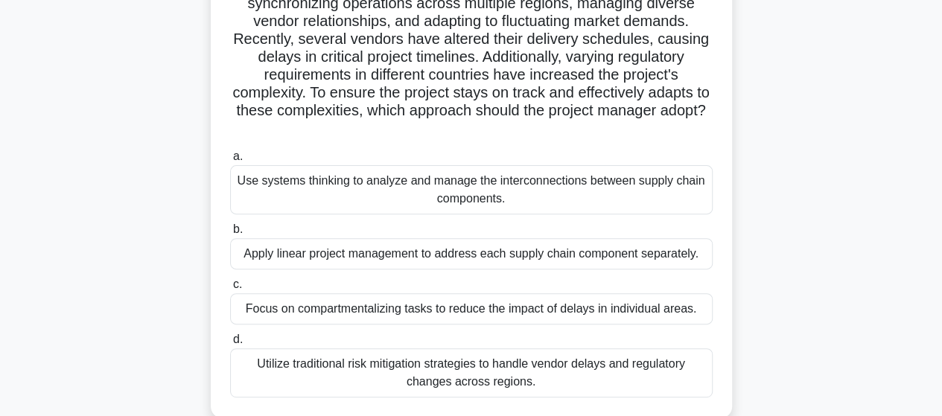
click at [537, 367] on div "Utilize traditional risk mitigation strategies to handle vendor delays and regu…" at bounding box center [471, 372] width 482 height 49
click at [230, 345] on input "d. Utilize traditional risk mitigation strategies to handle vendor delays and r…" at bounding box center [230, 340] width 0 height 10
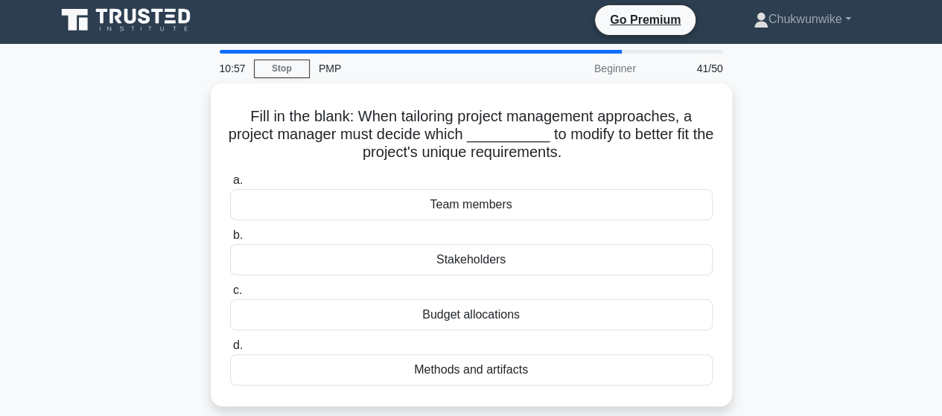
scroll to position [0, 0]
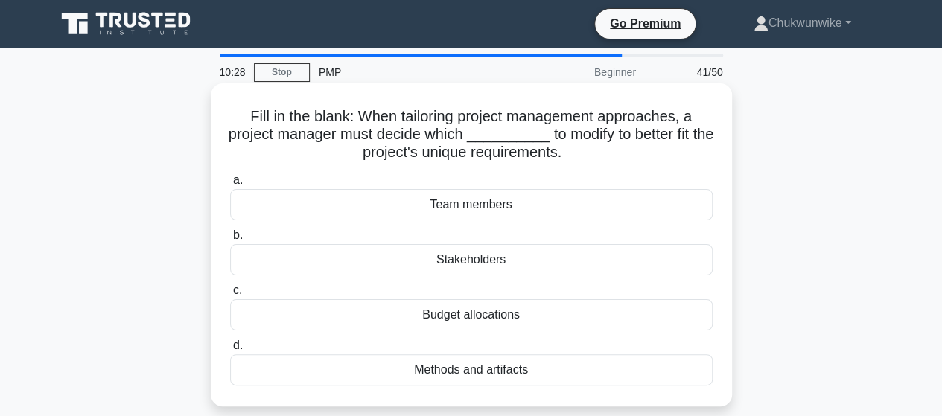
click at [473, 372] on div "Methods and artifacts" at bounding box center [471, 369] width 482 height 31
click at [230, 351] on input "d. Methods and artifacts" at bounding box center [230, 346] width 0 height 10
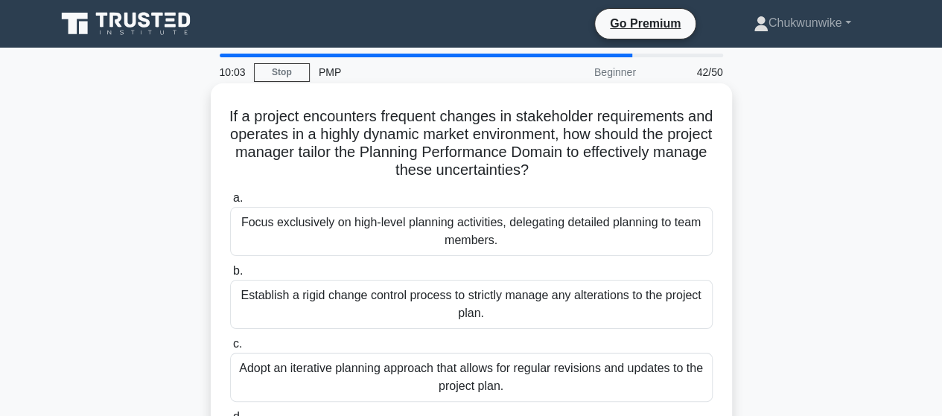
scroll to position [74, 0]
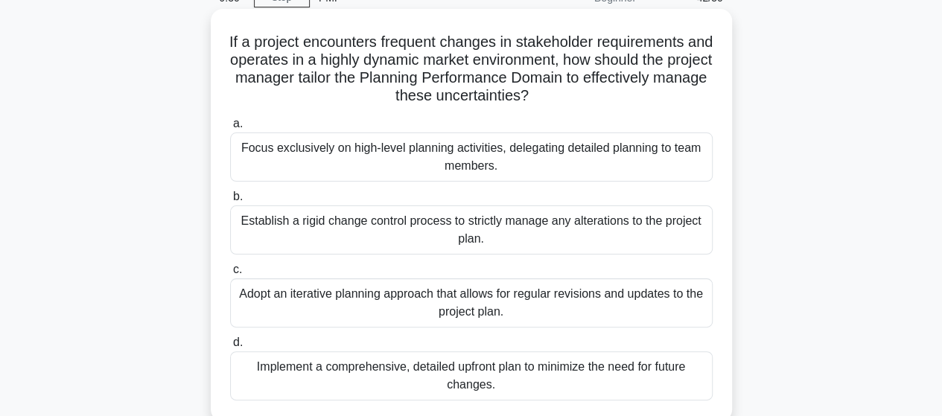
click at [480, 303] on div "Adopt an iterative planning approach that allows for regular revisions and upda…" at bounding box center [471, 302] width 482 height 49
click at [230, 275] on input "c. Adopt an iterative planning approach that allows for regular revisions and u…" at bounding box center [230, 270] width 0 height 10
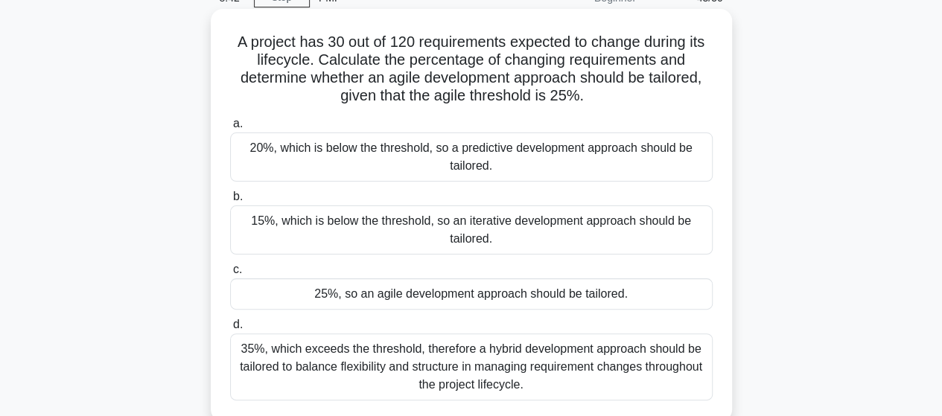
click at [480, 300] on div "25%, so an agile development approach should be tailored." at bounding box center [471, 293] width 482 height 31
click at [230, 275] on input "c. 25%, so an agile development approach should be tailored." at bounding box center [230, 270] width 0 height 10
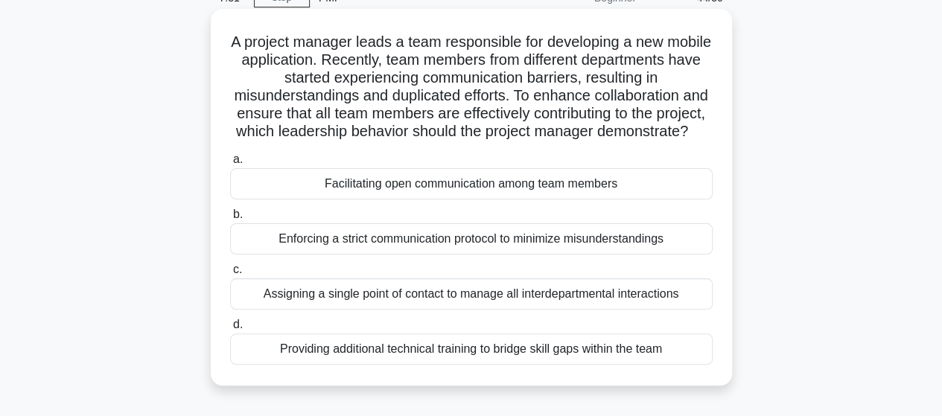
click at [522, 199] on div "Facilitating open communication among team members" at bounding box center [471, 183] width 482 height 31
click at [230, 164] on input "a. Facilitating open communication among team members" at bounding box center [230, 160] width 0 height 10
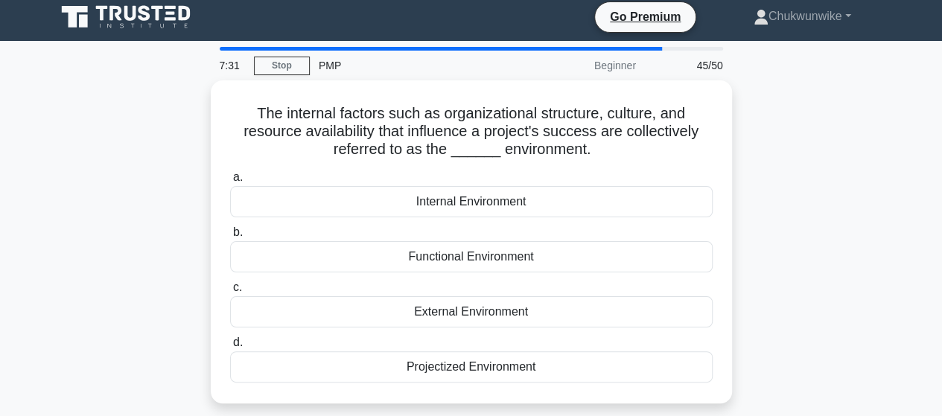
scroll to position [0, 0]
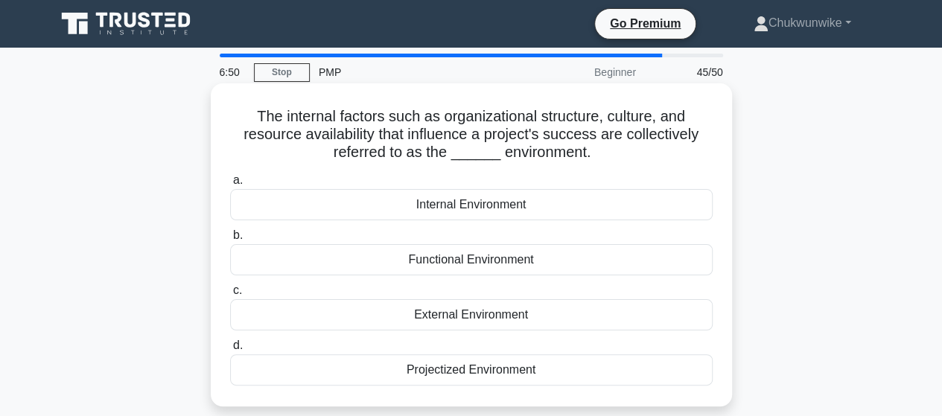
click at [469, 209] on div "Internal Environment" at bounding box center [471, 204] width 482 height 31
click at [230, 185] on input "a. Internal Environment" at bounding box center [230, 181] width 0 height 10
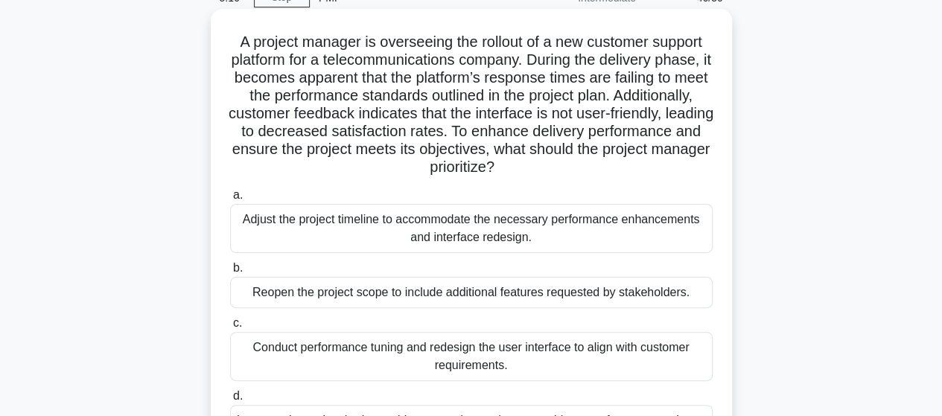
scroll to position [149, 0]
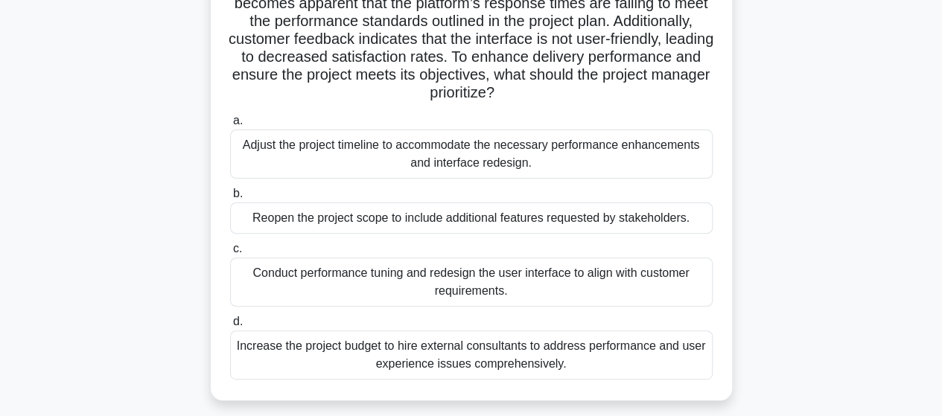
click at [501, 278] on div "Conduct performance tuning and redesign the user interface to align with custom…" at bounding box center [471, 282] width 482 height 49
click at [230, 254] on input "c. Conduct performance tuning and redesign the user interface to align with cus…" at bounding box center [230, 249] width 0 height 10
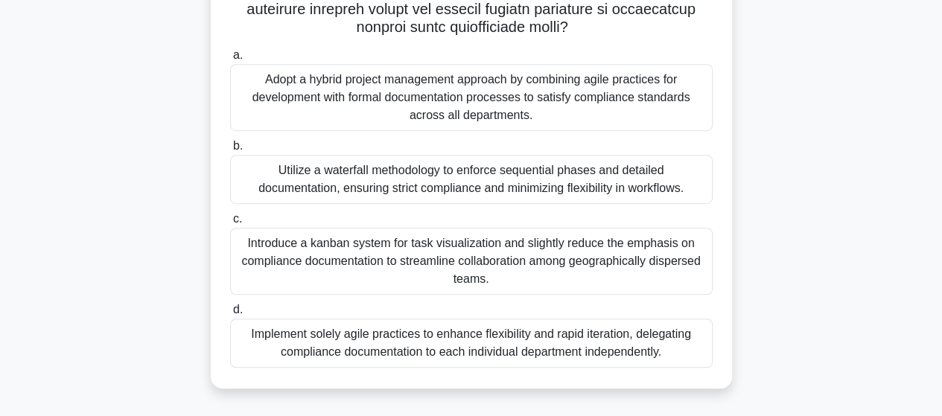
scroll to position [409, 0]
click at [550, 255] on div "Introduce a kanban system for task visualization and slightly reduce the emphas…" at bounding box center [471, 261] width 482 height 67
click at [230, 224] on input "c. Introduce a kanban system for task visualization and slightly reduce the emp…" at bounding box center [230, 219] width 0 height 10
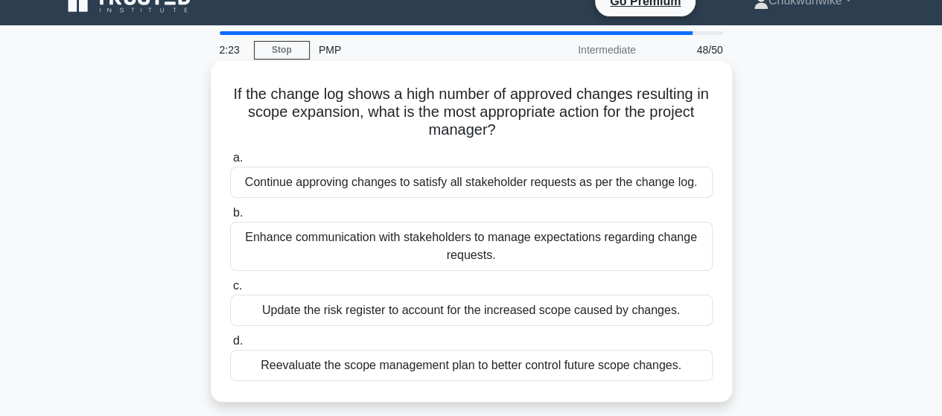
scroll to position [0, 0]
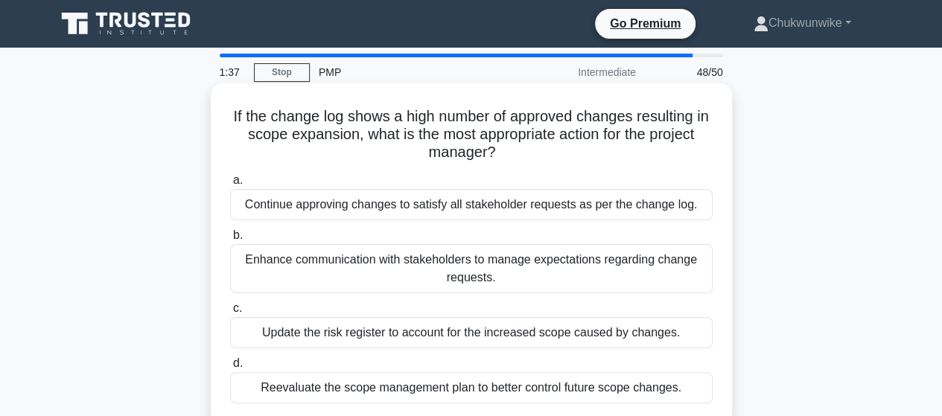
click at [476, 270] on div "Enhance communication with stakeholders to manage expectations regarding change…" at bounding box center [471, 268] width 482 height 49
click at [230, 240] on input "b. Enhance communication with stakeholders to manage expectations regarding cha…" at bounding box center [230, 236] width 0 height 10
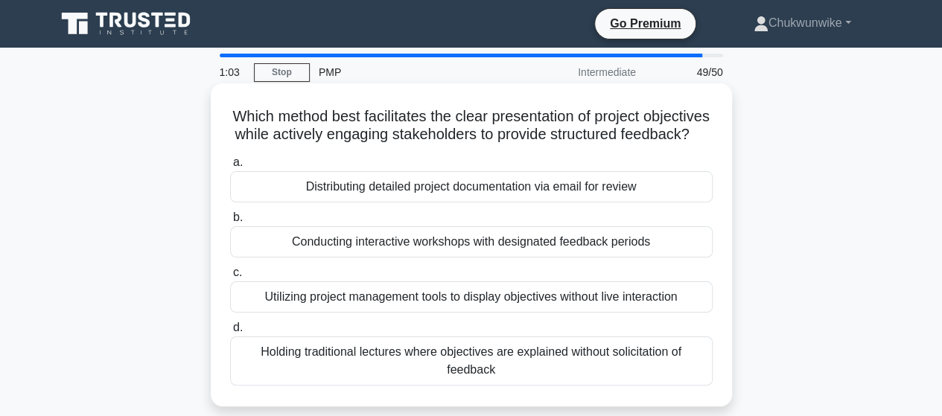
click at [478, 258] on div "Conducting interactive workshops with designated feedback periods" at bounding box center [471, 241] width 482 height 31
click at [230, 223] on input "b. Conducting interactive workshops with designated feedback periods" at bounding box center [230, 218] width 0 height 10
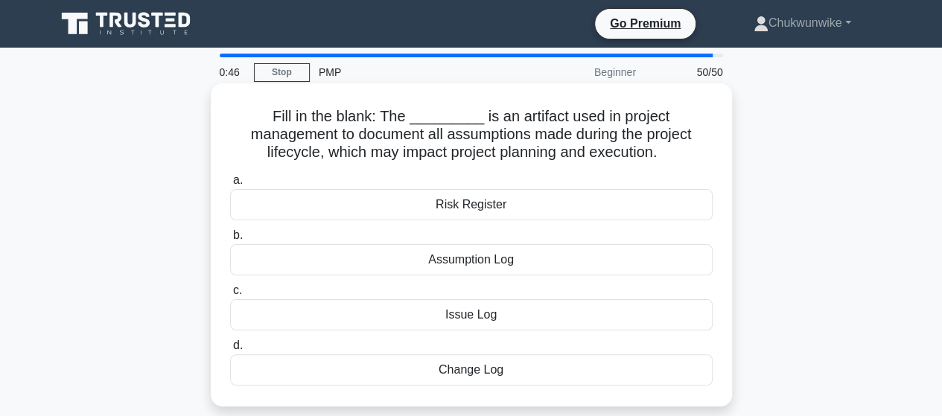
click at [479, 260] on div "Assumption Log" at bounding box center [471, 259] width 482 height 31
click at [230, 240] on input "b. Assumption Log" at bounding box center [230, 236] width 0 height 10
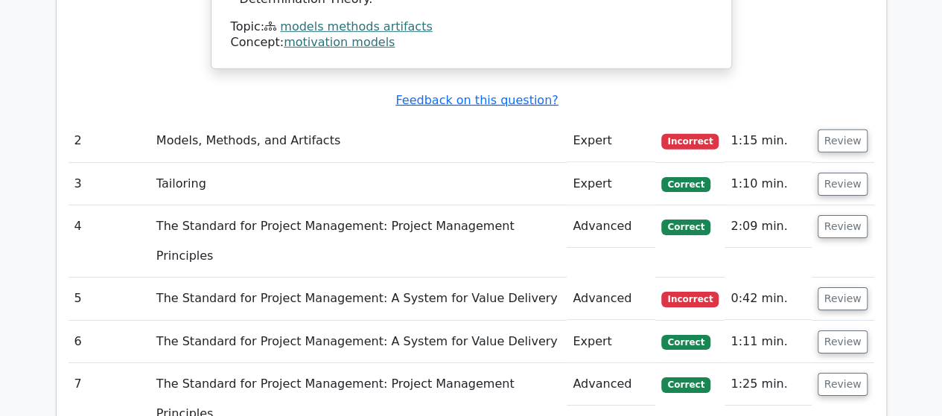
scroll to position [2233, 0]
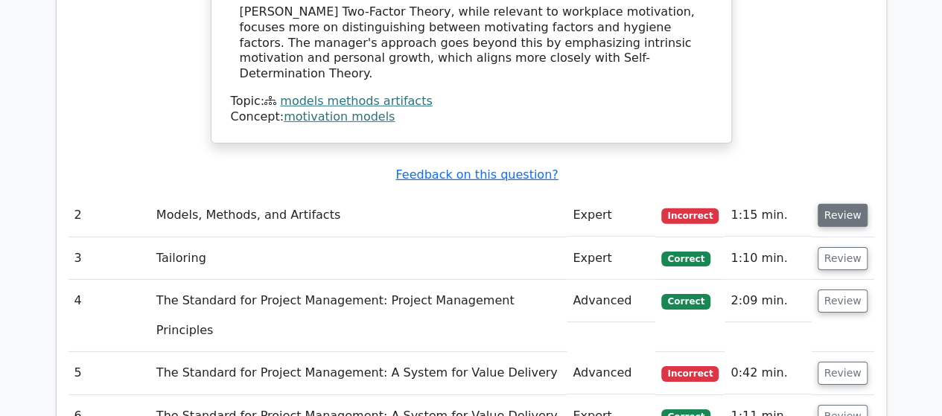
click at [840, 204] on button "Review" at bounding box center [842, 215] width 51 height 23
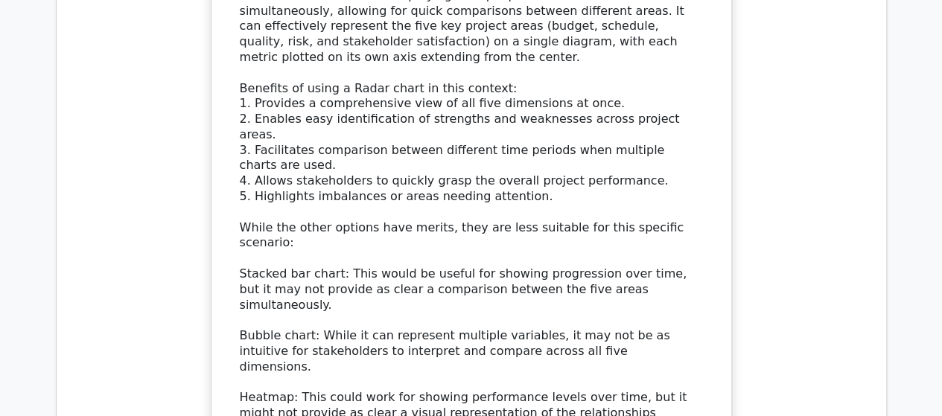
scroll to position [3052, 0]
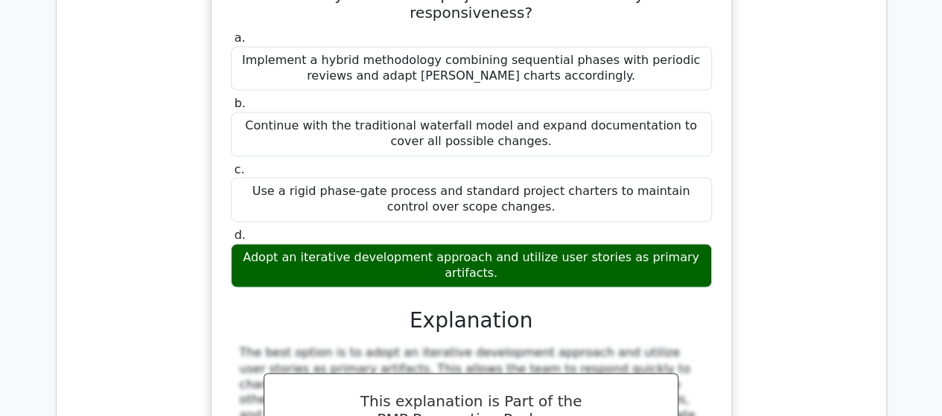
scroll to position [3870, 0]
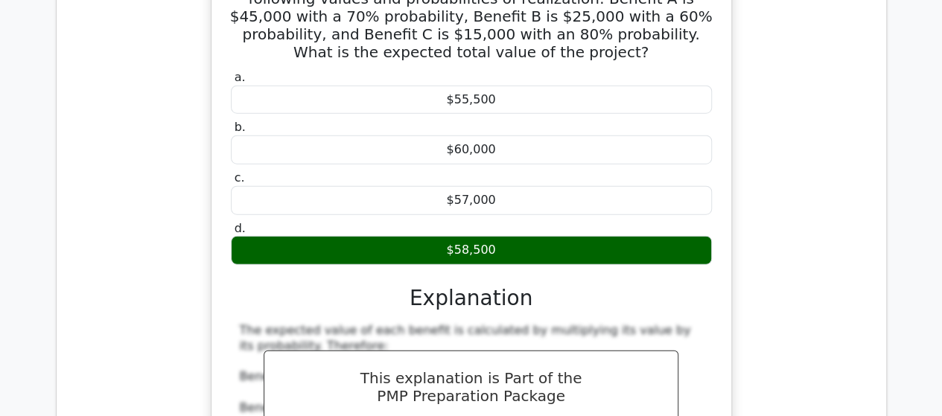
scroll to position [4764, 0]
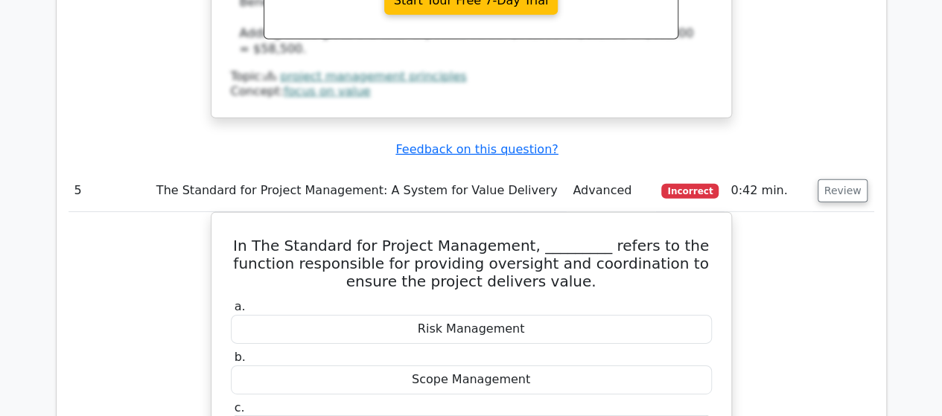
scroll to position [5285, 0]
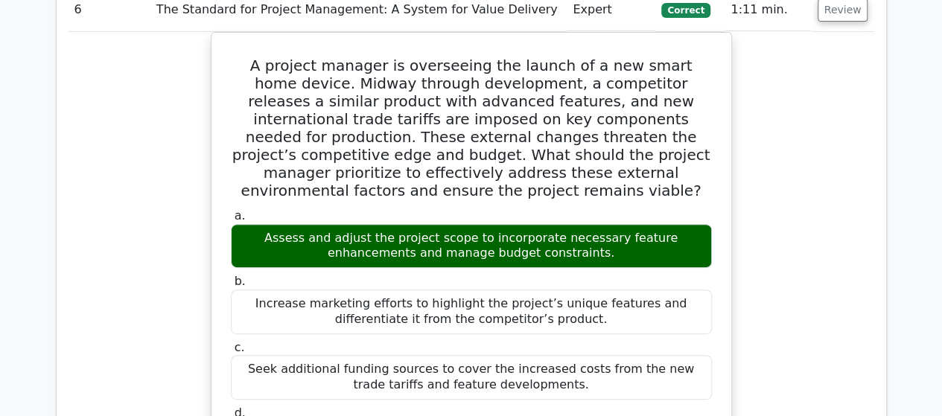
scroll to position [6029, 0]
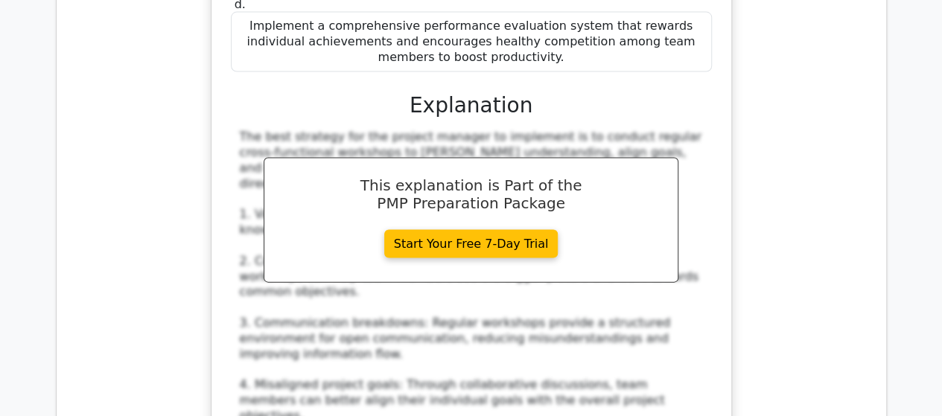
scroll to position [7369, 0]
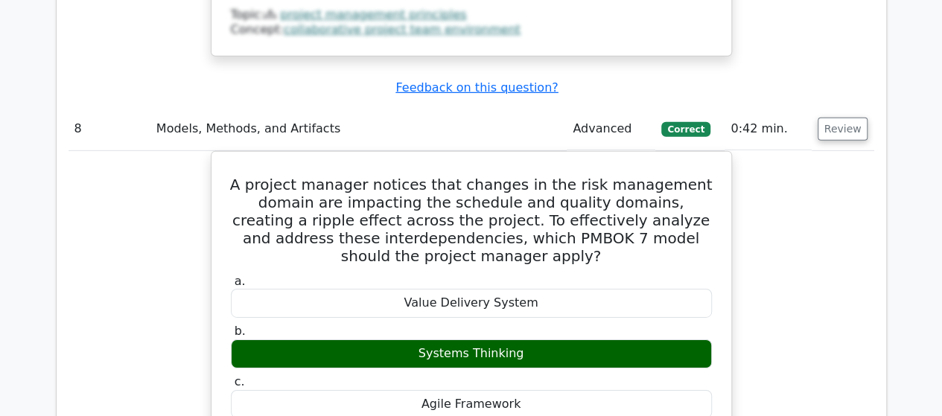
scroll to position [7964, 0]
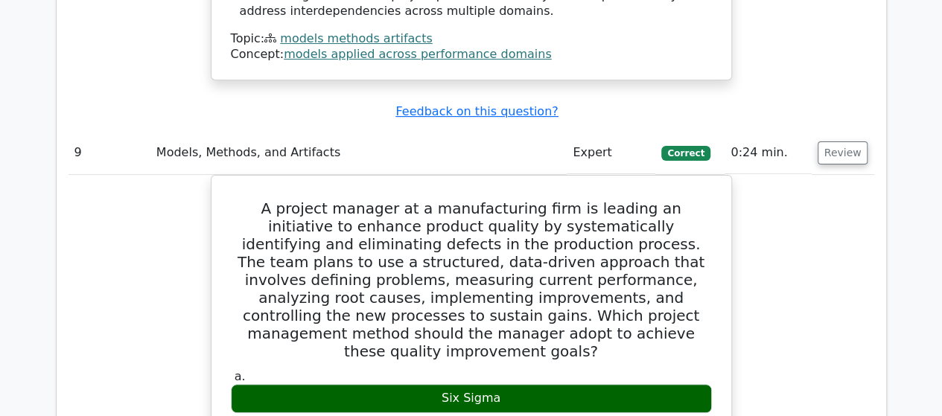
scroll to position [8708, 0]
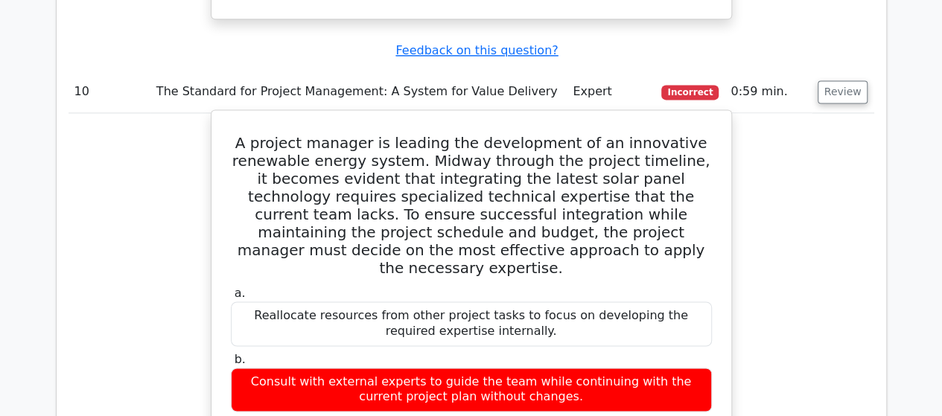
scroll to position [9602, 0]
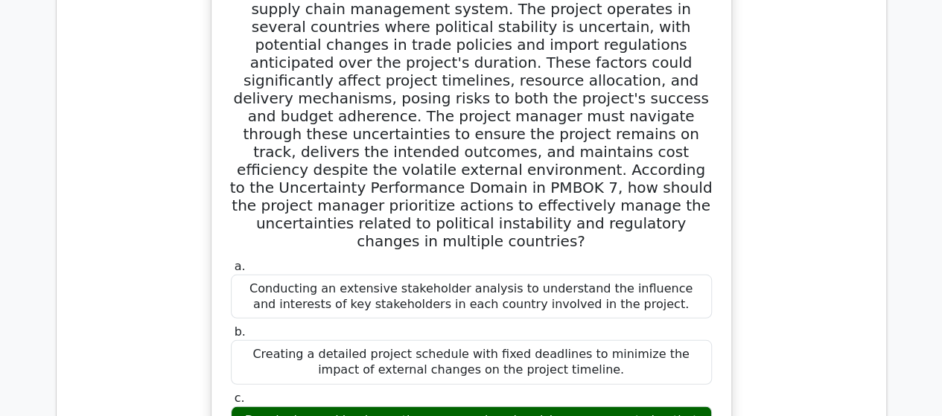
scroll to position [10420, 0]
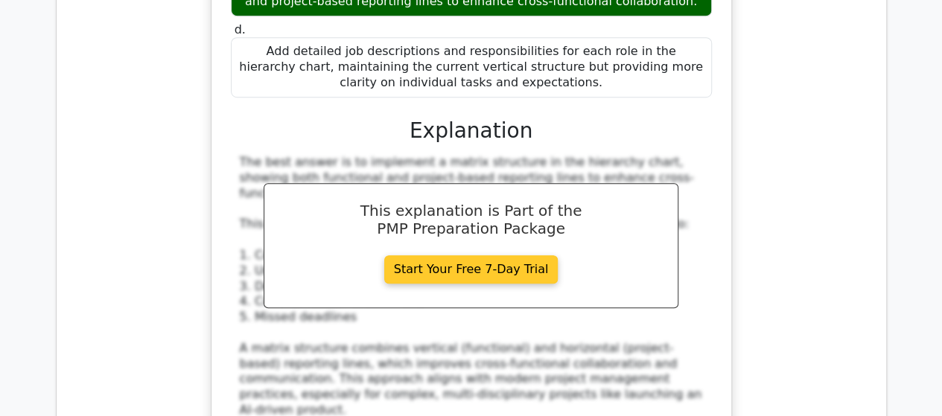
scroll to position [11760, 0]
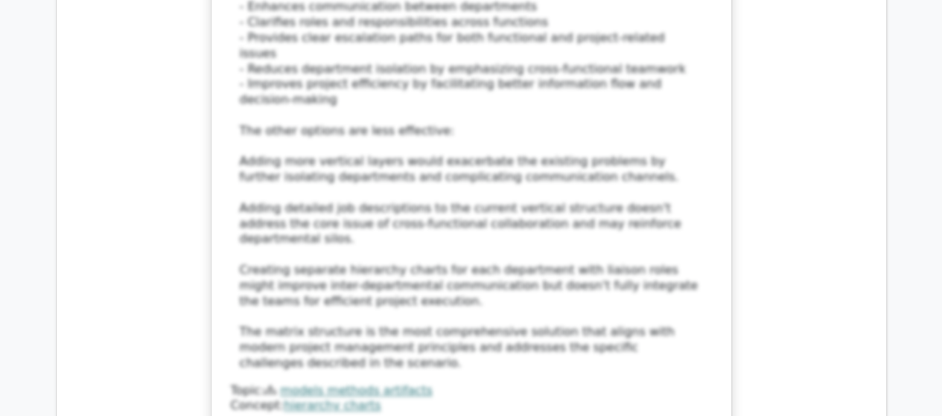
scroll to position [12430, 0]
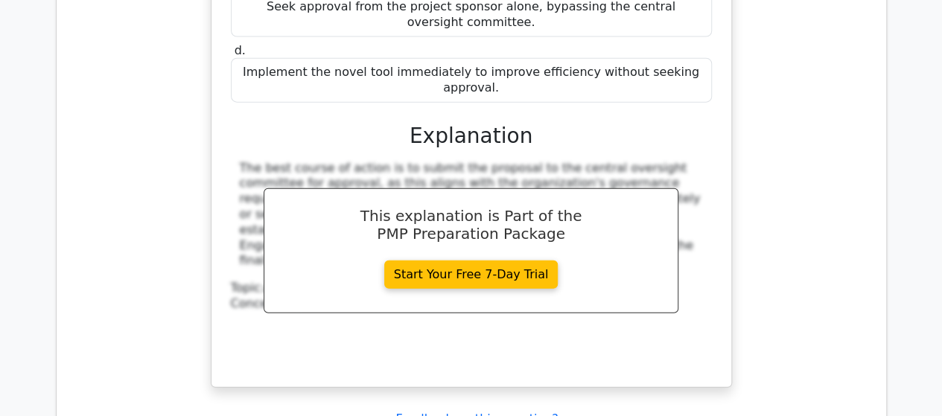
scroll to position [13174, 0]
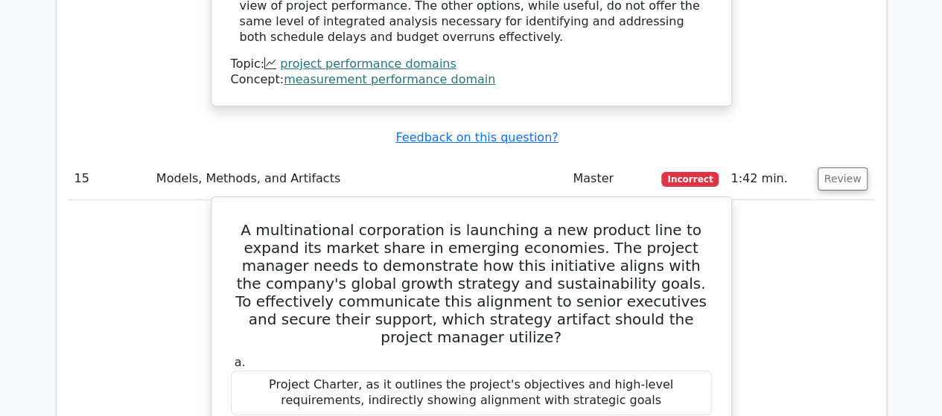
scroll to position [14067, 0]
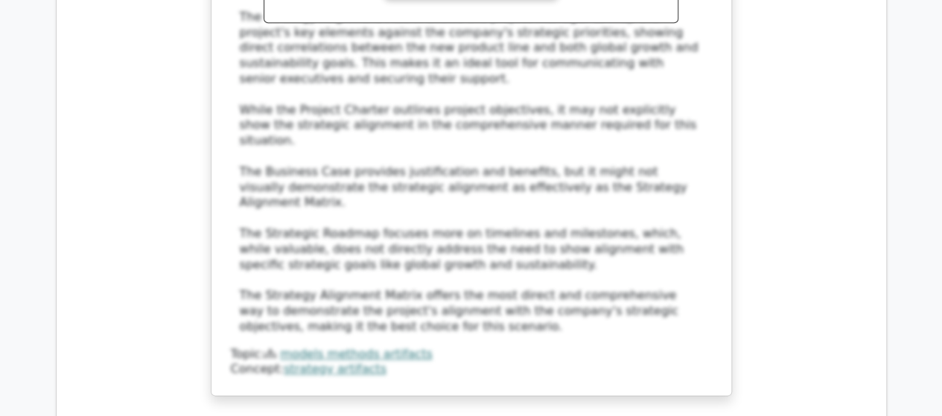
scroll to position [14812, 0]
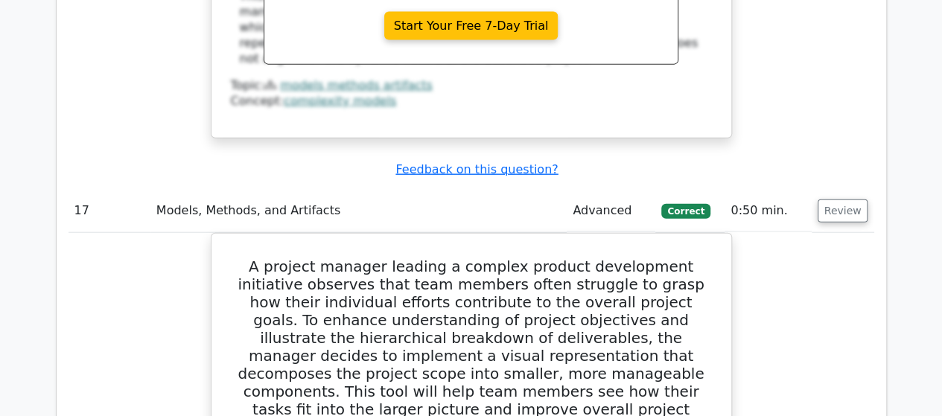
scroll to position [15928, 0]
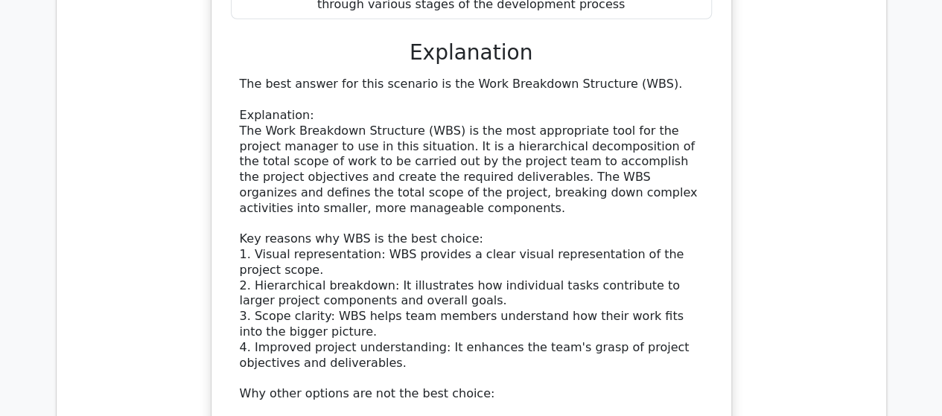
scroll to position [16598, 0]
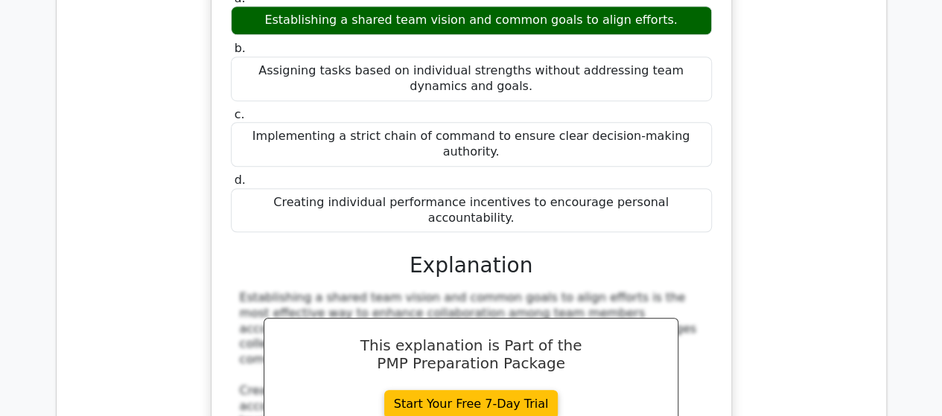
scroll to position [17417, 0]
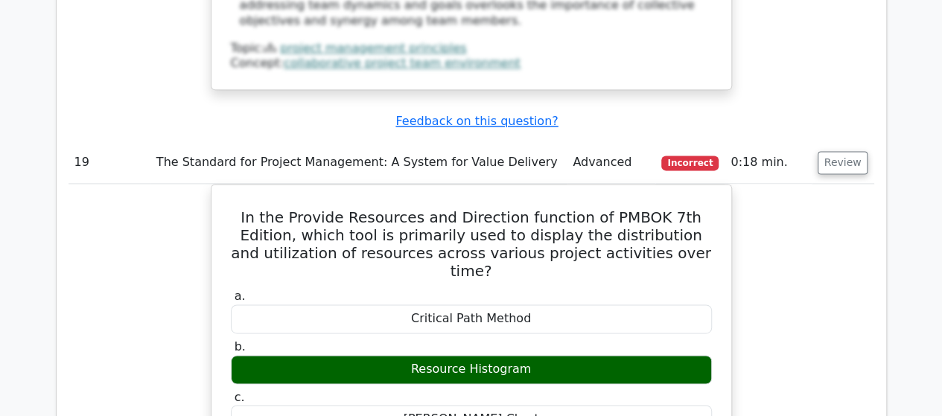
scroll to position [17863, 0]
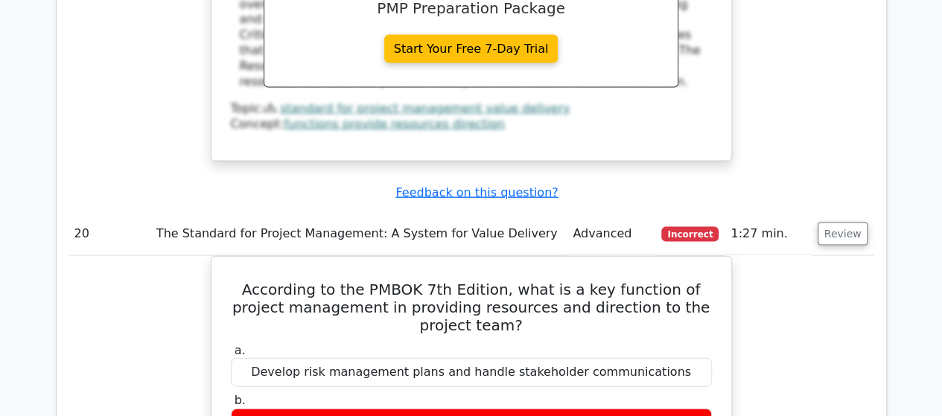
scroll to position [18682, 0]
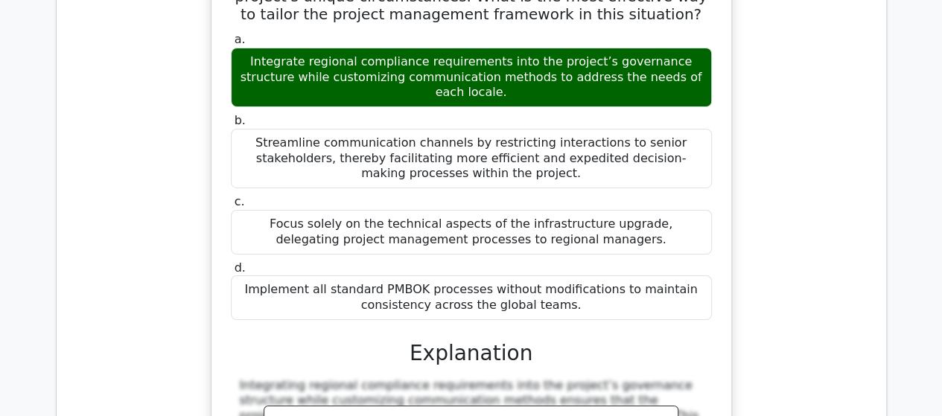
scroll to position [19501, 0]
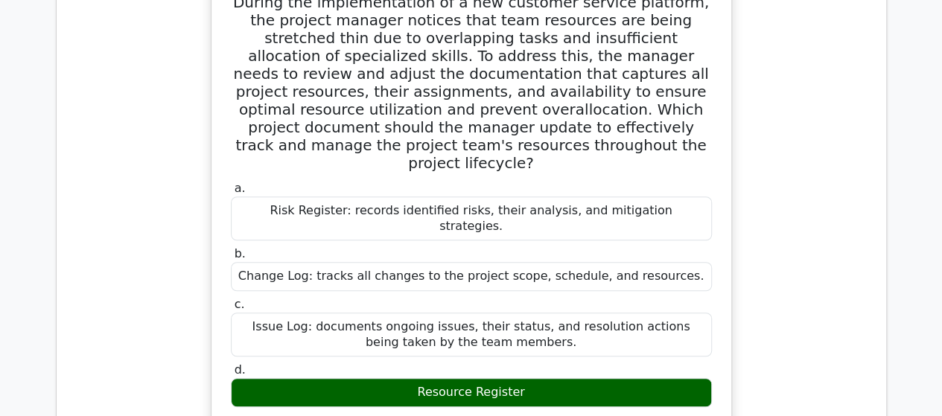
scroll to position [20245, 0]
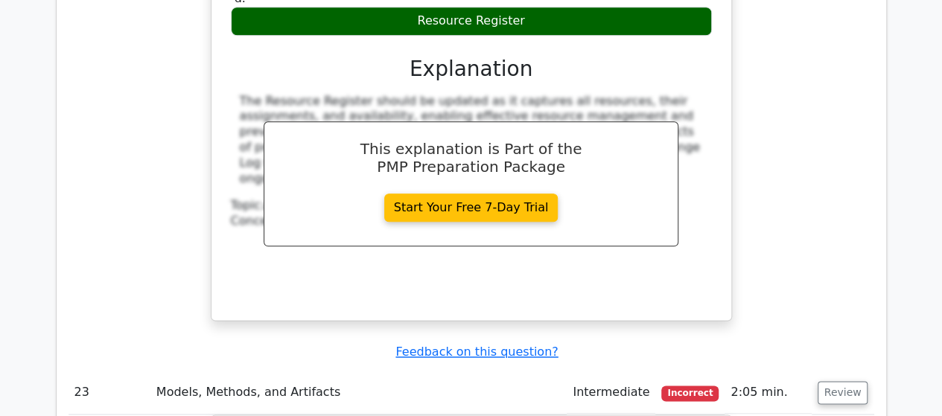
scroll to position [20543, 0]
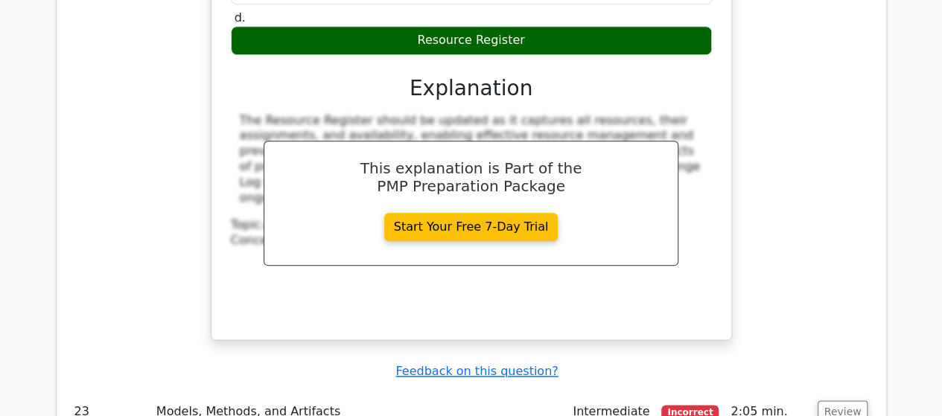
drag, startPoint x: 368, startPoint y: 94, endPoint x: 398, endPoint y: 98, distance: 30.8
